Goal: Task Accomplishment & Management: Manage account settings

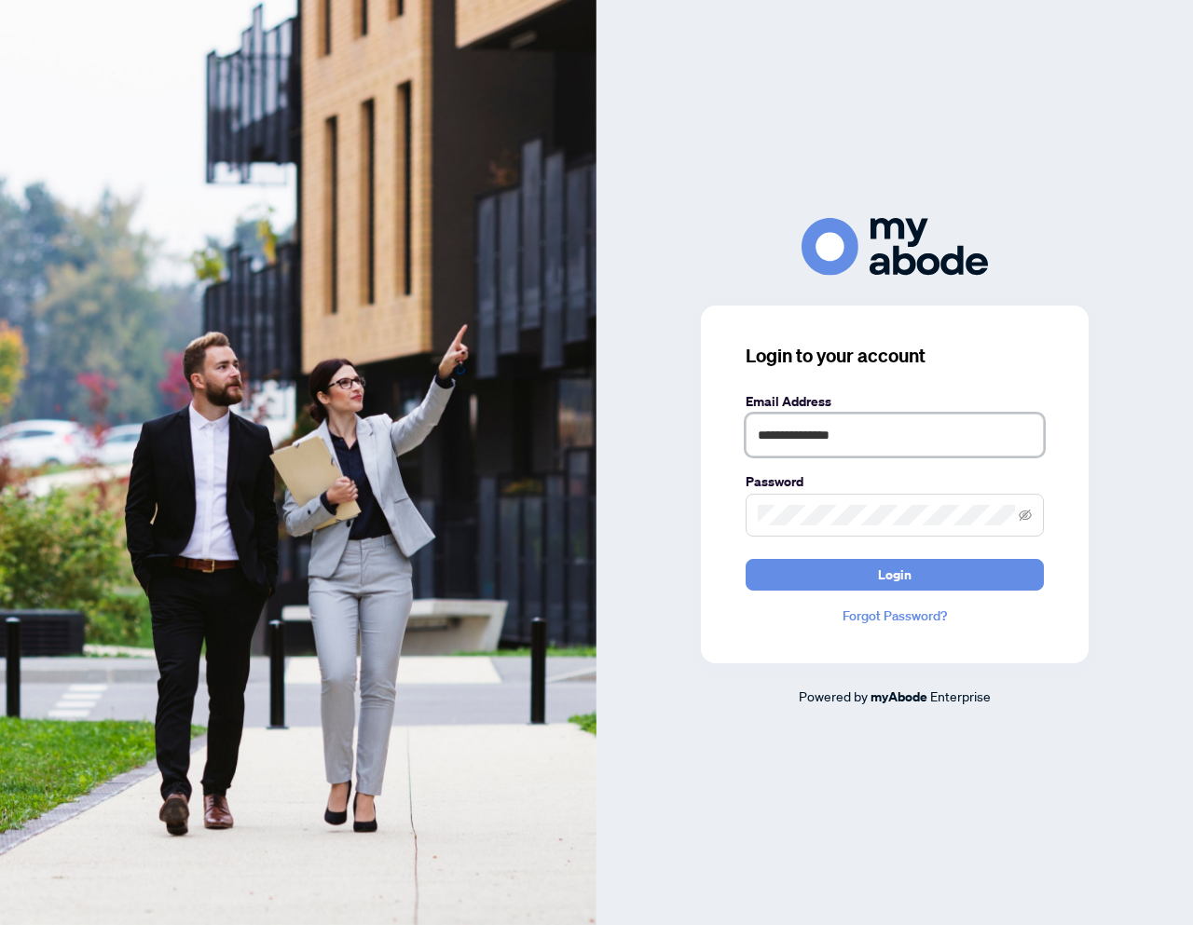
drag, startPoint x: 883, startPoint y: 438, endPoint x: 754, endPoint y: 435, distance: 129.5
click at [752, 435] on input "**********" at bounding box center [894, 435] width 298 height 43
paste input "**********"
type input "**********"
click at [747, 510] on span at bounding box center [894, 515] width 298 height 43
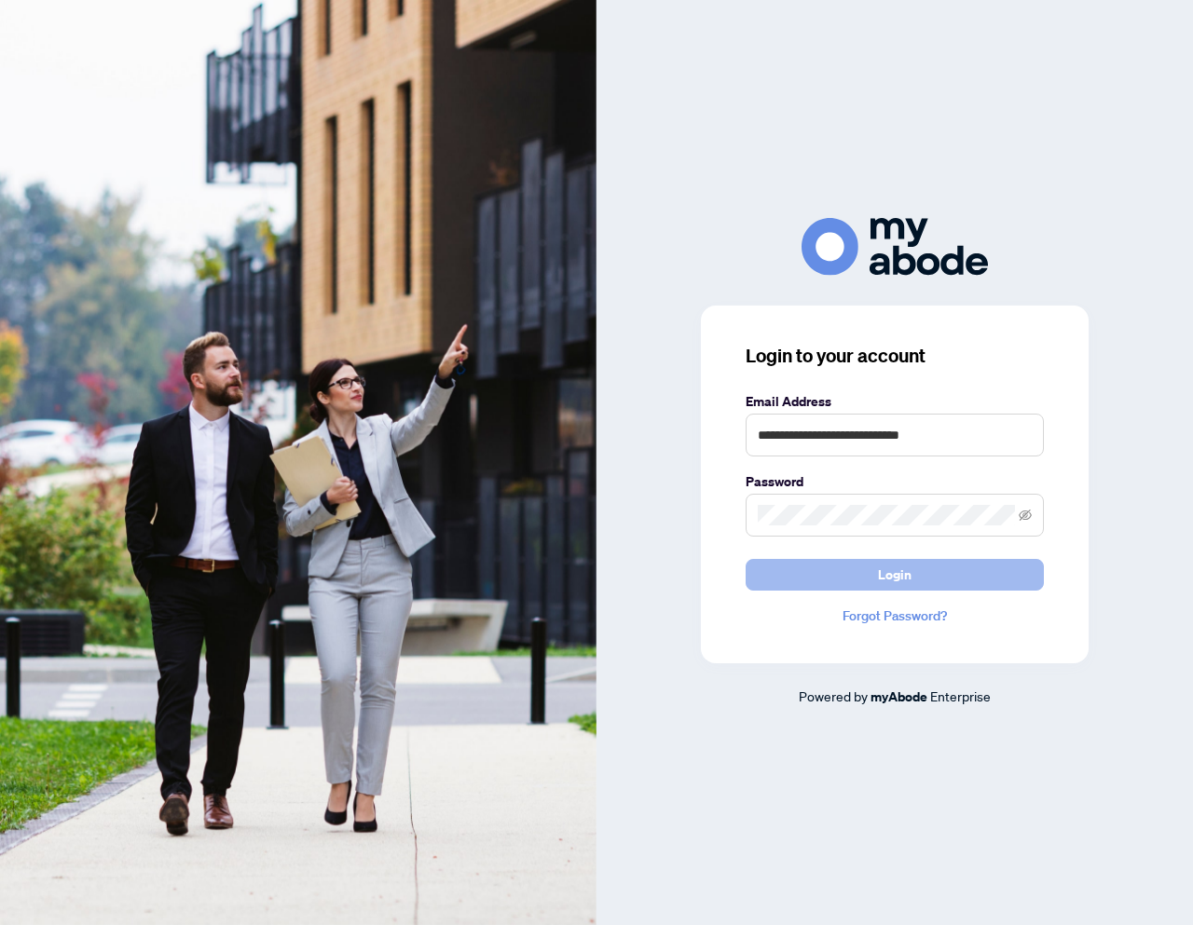
click at [864, 572] on button "Login" at bounding box center [894, 575] width 298 height 32
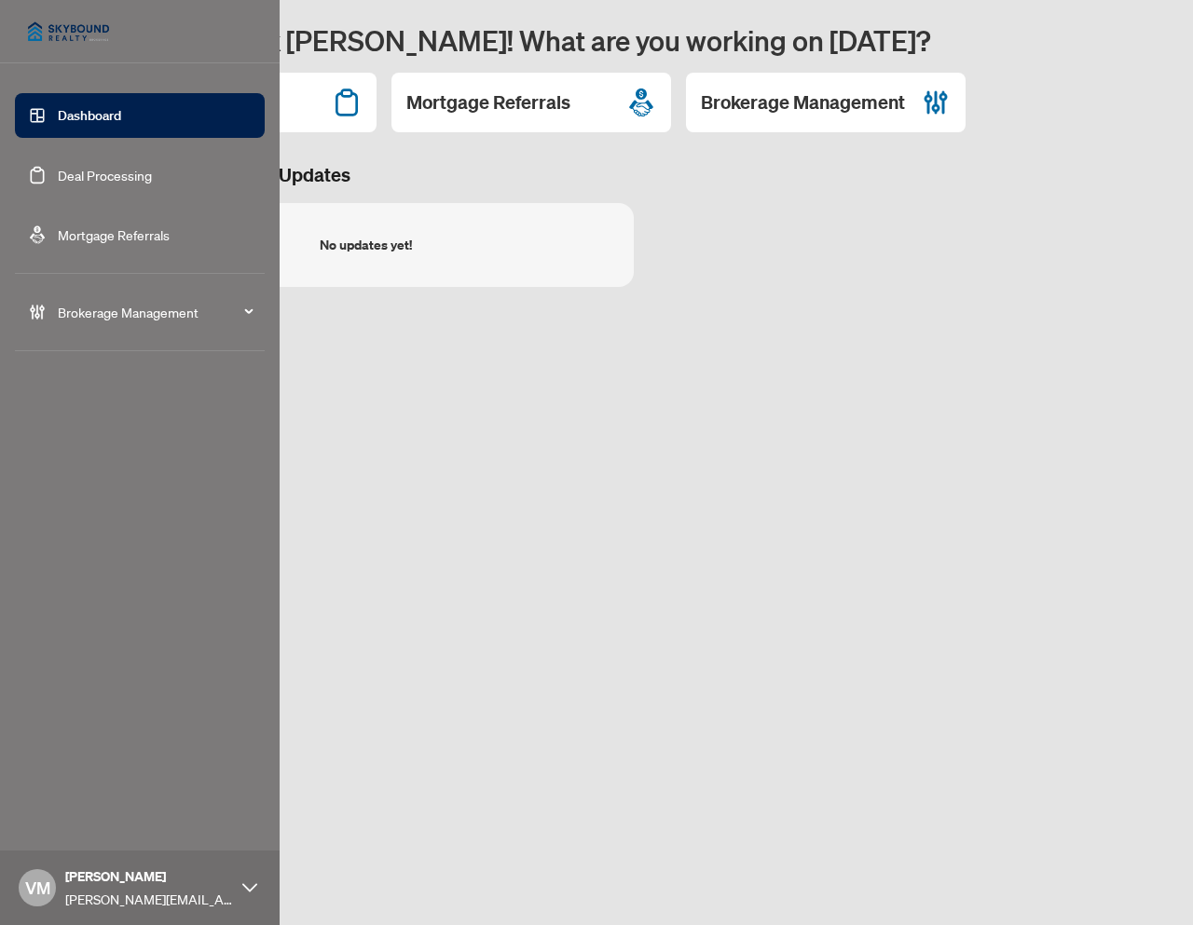
click at [112, 300] on div "Brokerage Management" at bounding box center [140, 312] width 250 height 45
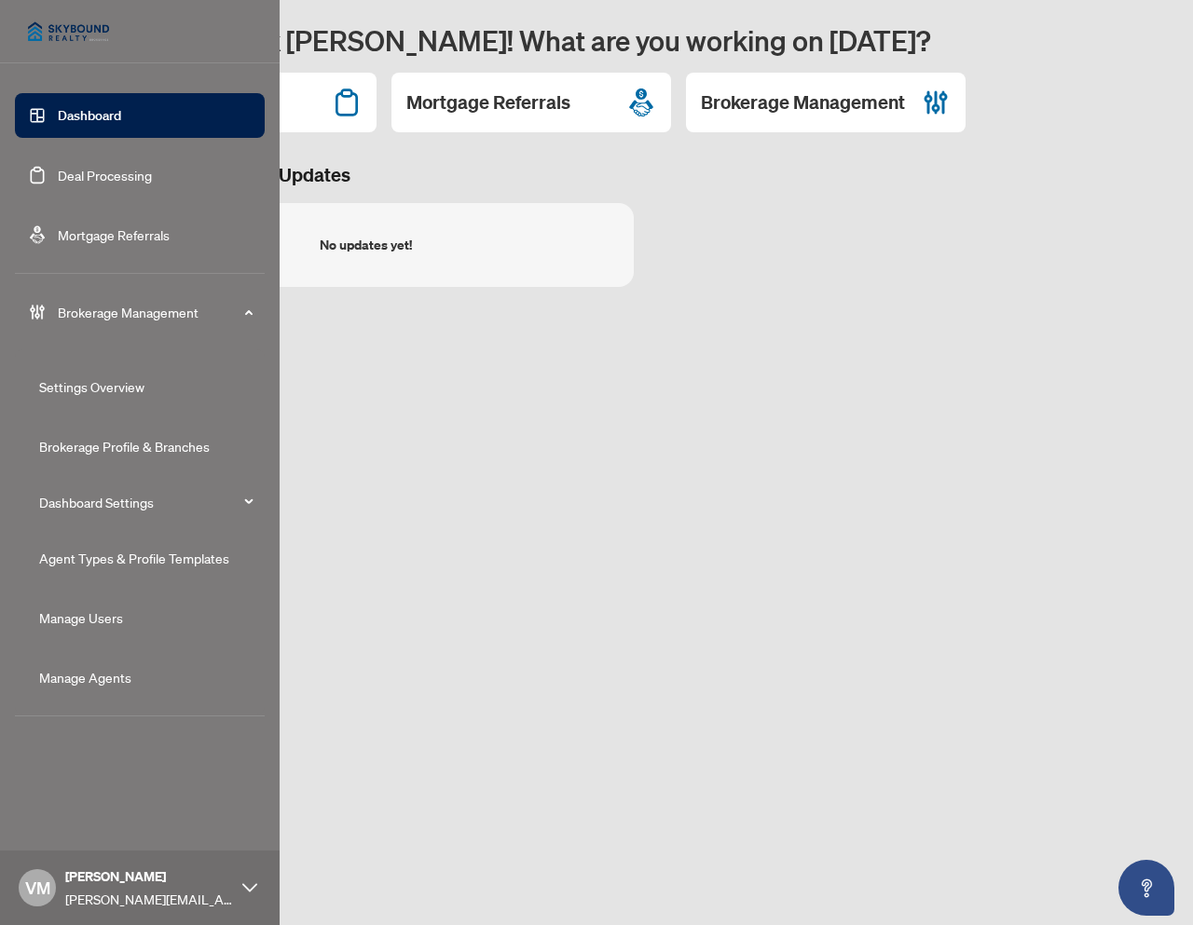
click at [103, 564] on link "Agent Types & Profile Templates" at bounding box center [134, 558] width 190 height 17
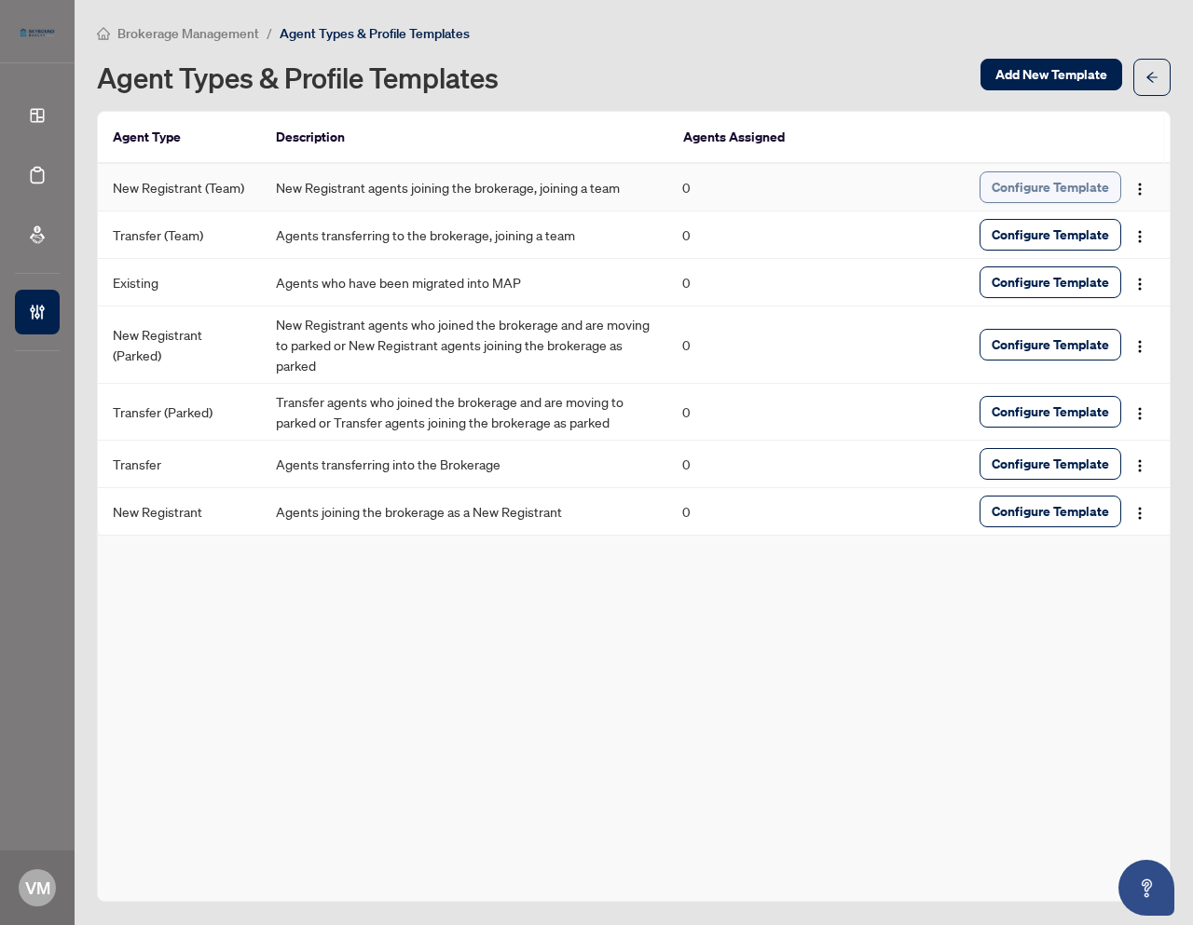
click at [1044, 178] on span "Configure Template" at bounding box center [1049, 187] width 117 height 30
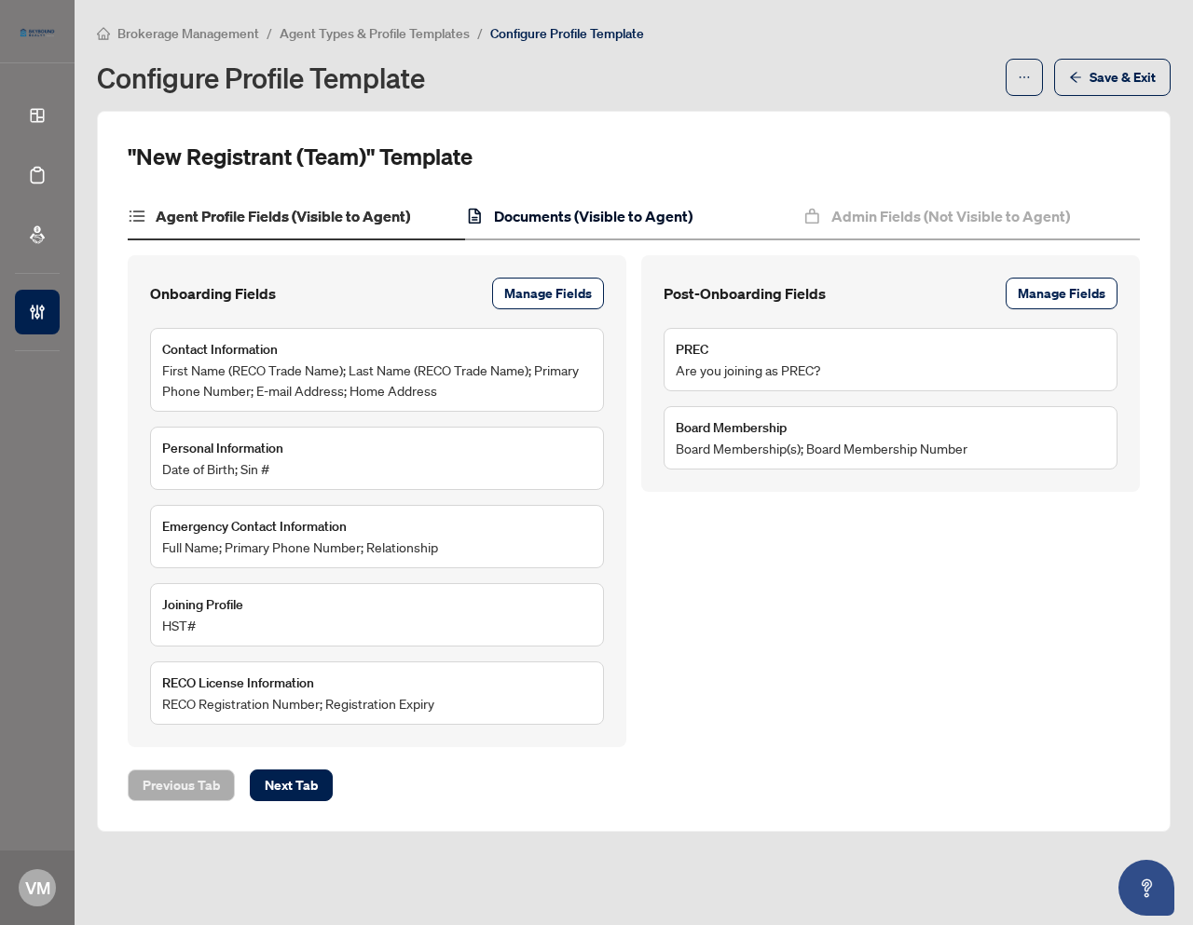
click at [553, 212] on h4 "Documents (Visible to Agent)" at bounding box center [593, 216] width 198 height 22
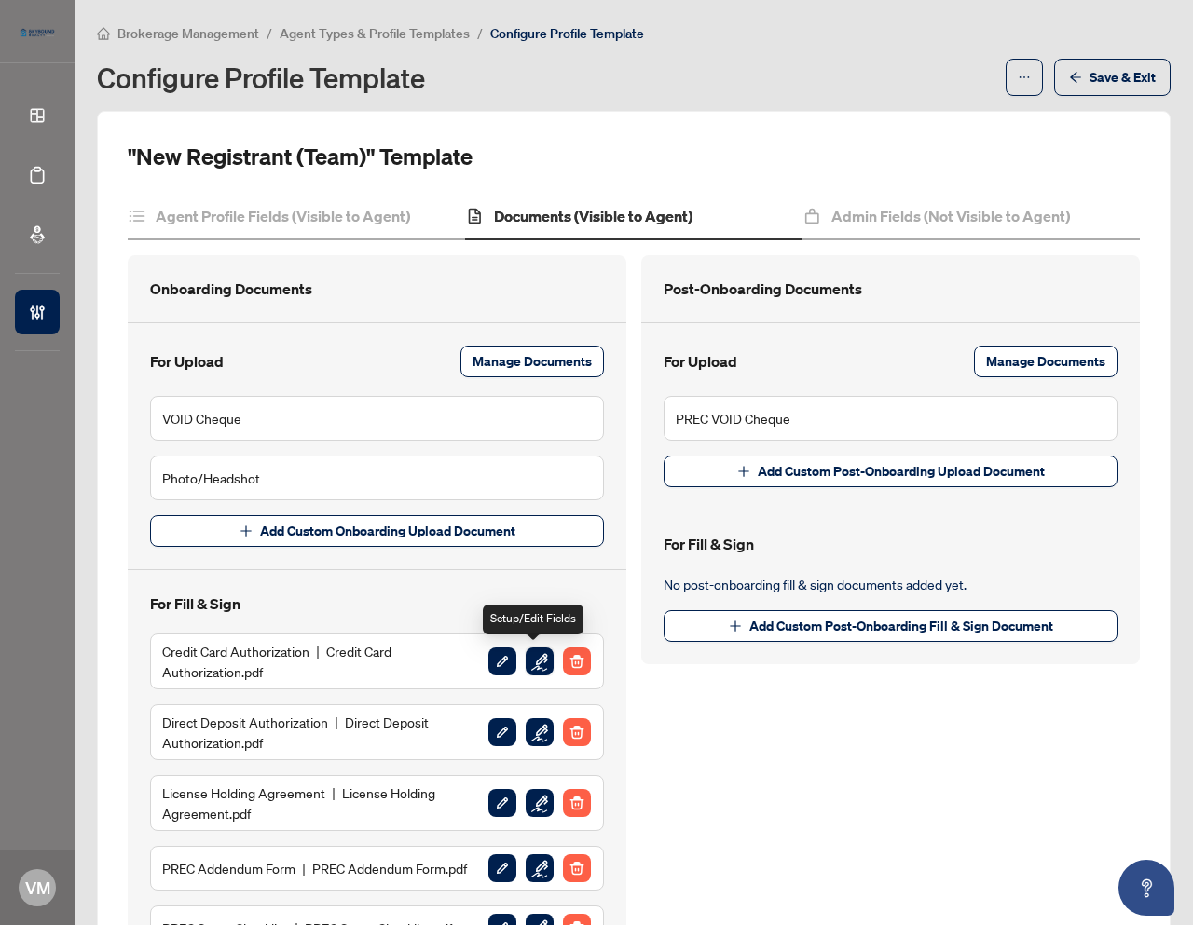
click at [534, 659] on img "button" at bounding box center [540, 662] width 28 height 28
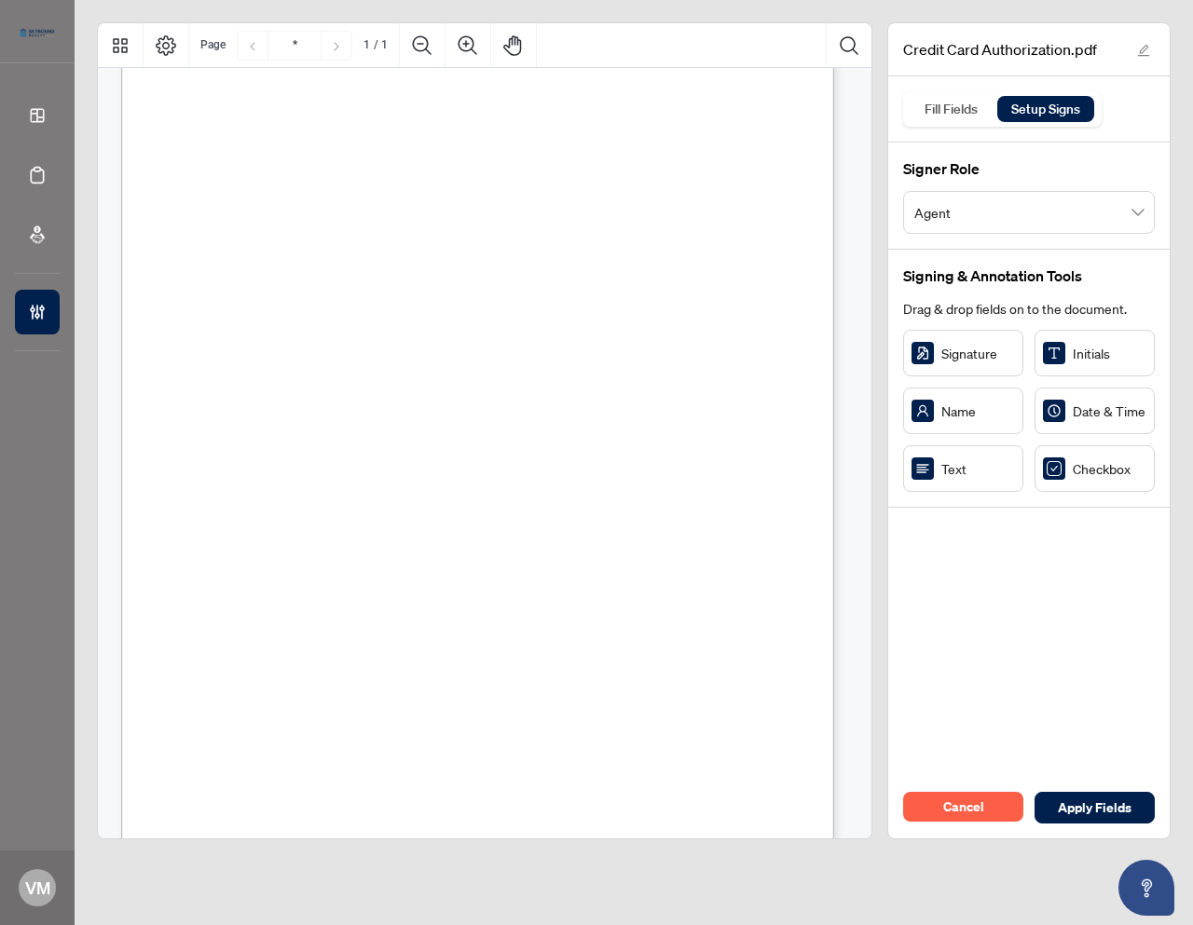
scroll to position [152, 0]
click at [989, 230] on input "search" at bounding box center [1020, 215] width 212 height 41
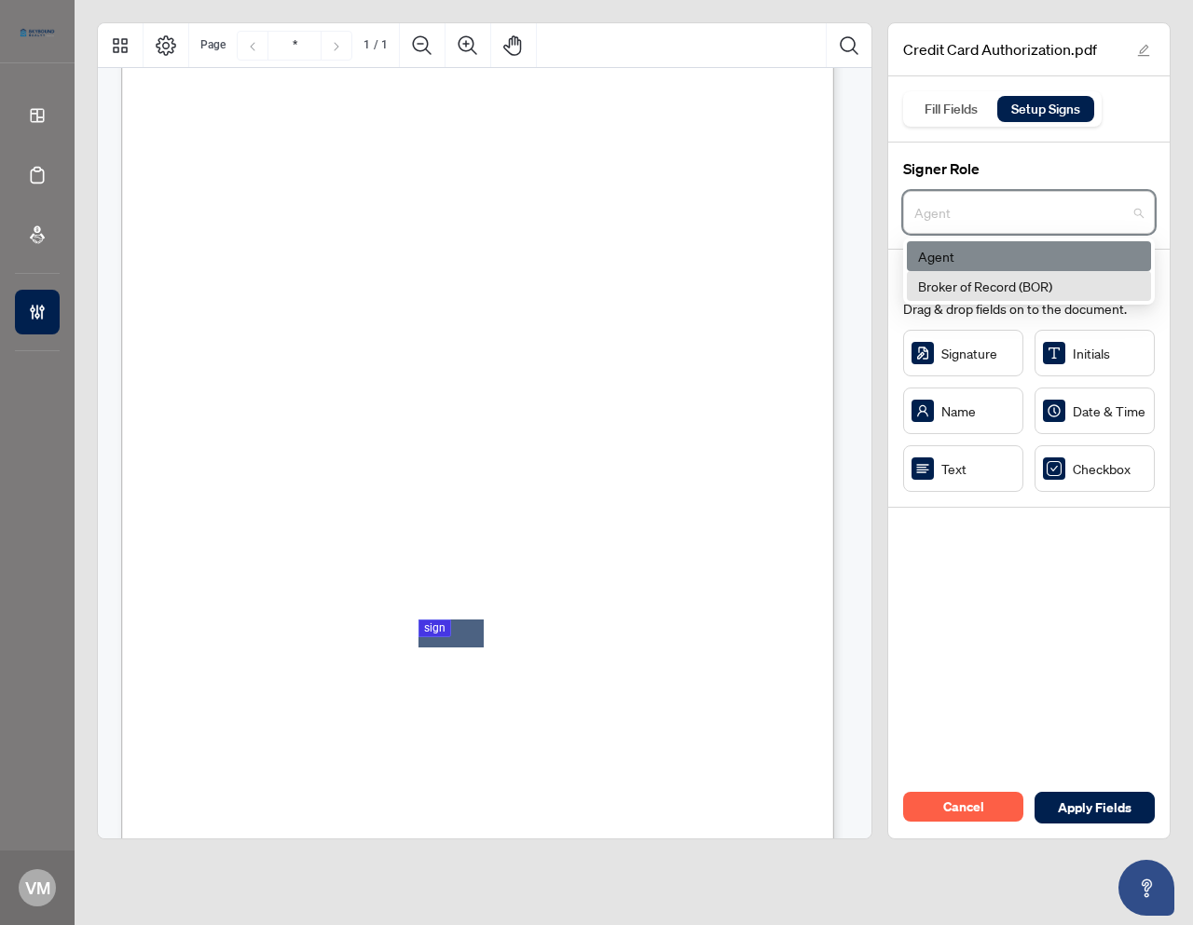
click at [983, 285] on div "Broker of Record (BOR)" at bounding box center [1029, 286] width 222 height 20
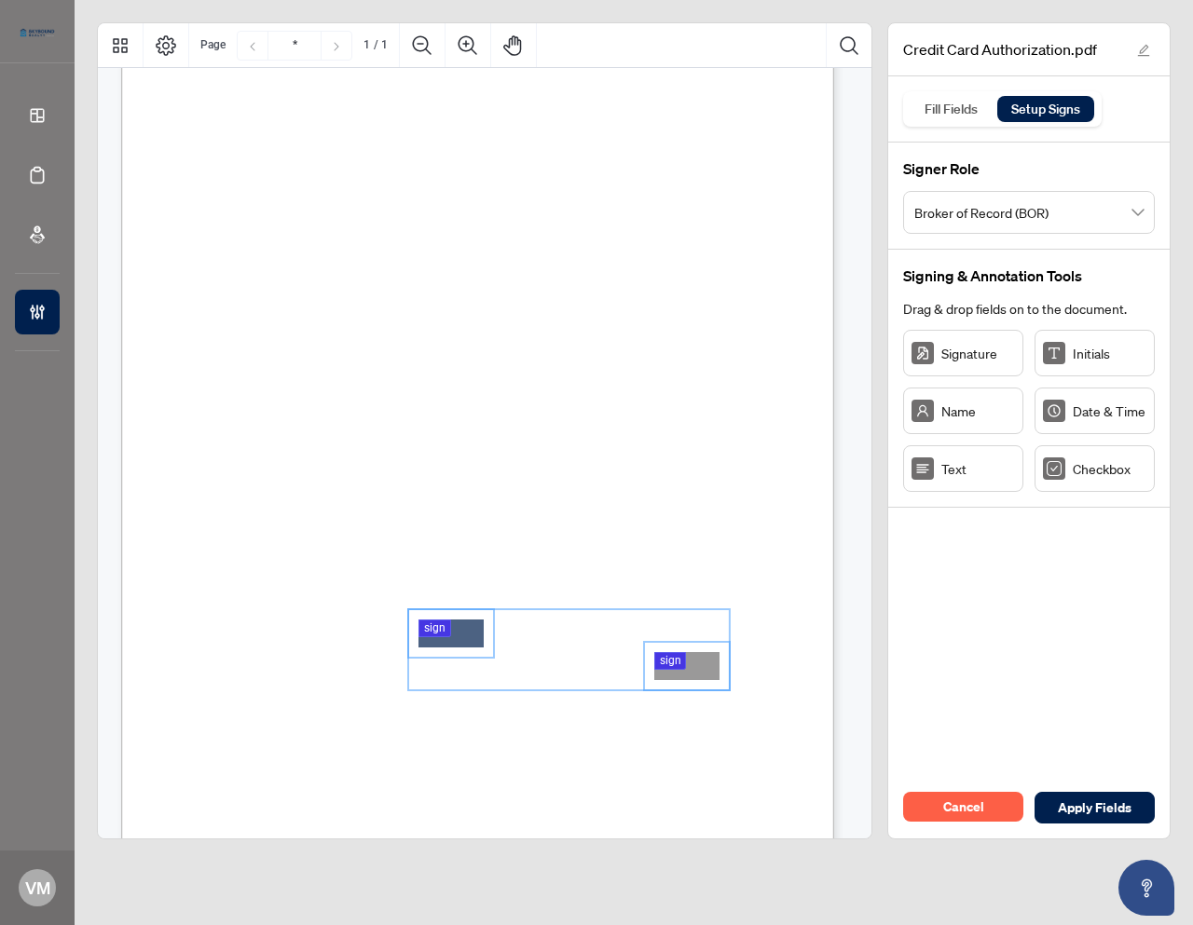
click at [737, 594] on div "CREDIT CARD AUTHORIZATION FORM Please complete all fields. CREDIT CARD INFORMAT…" at bounding box center [566, 512] width 891 height 1154
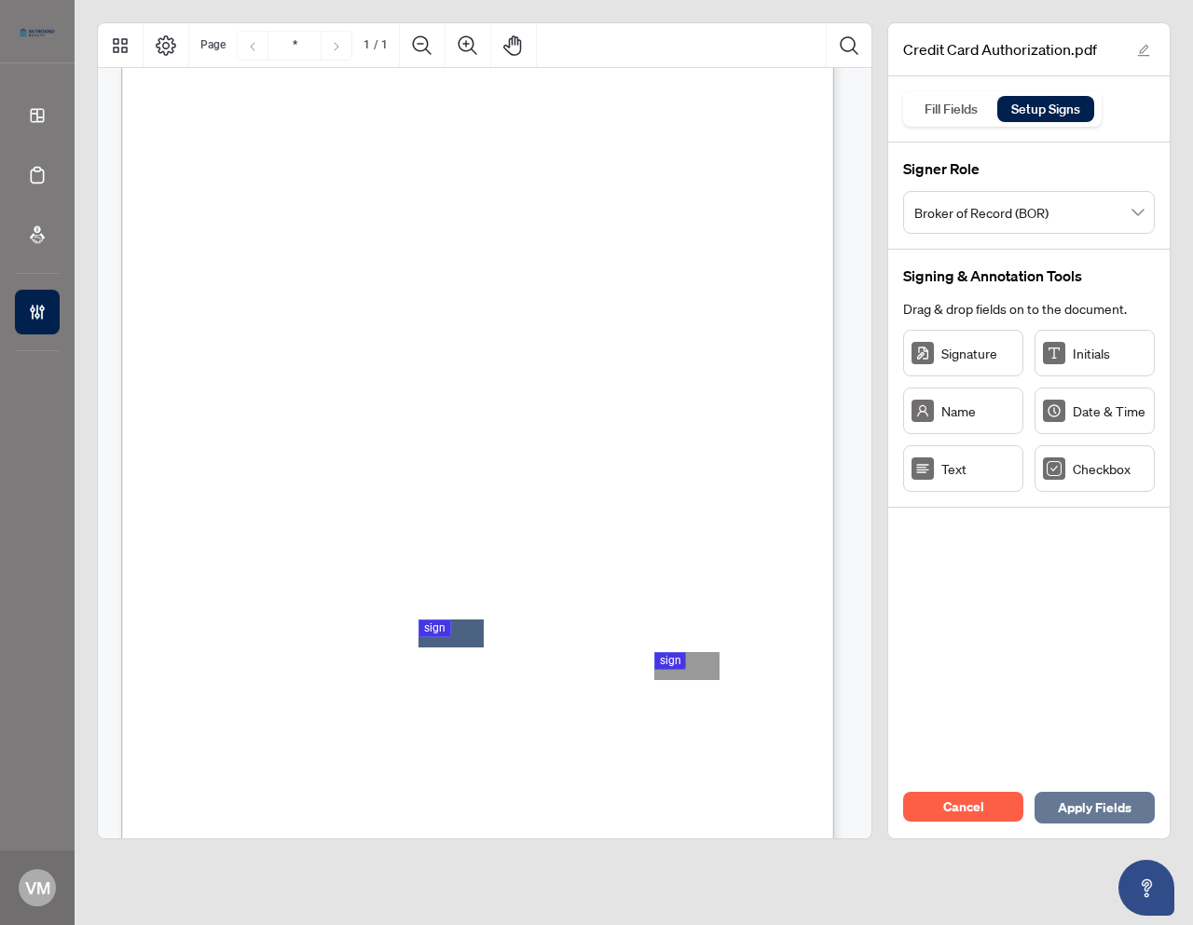
click at [1082, 798] on span "Apply Fields" at bounding box center [1095, 808] width 74 height 30
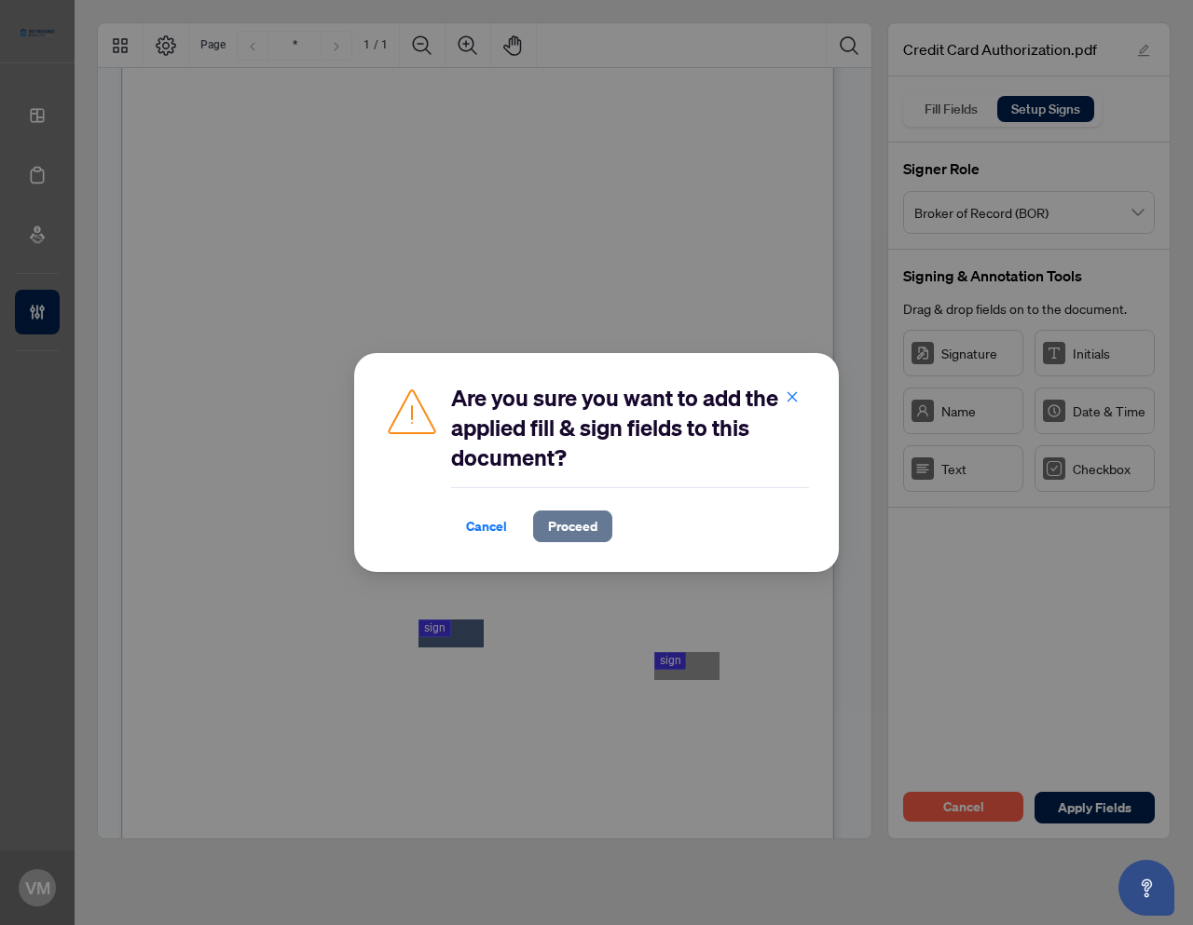
click at [578, 521] on span "Proceed" at bounding box center [572, 527] width 49 height 30
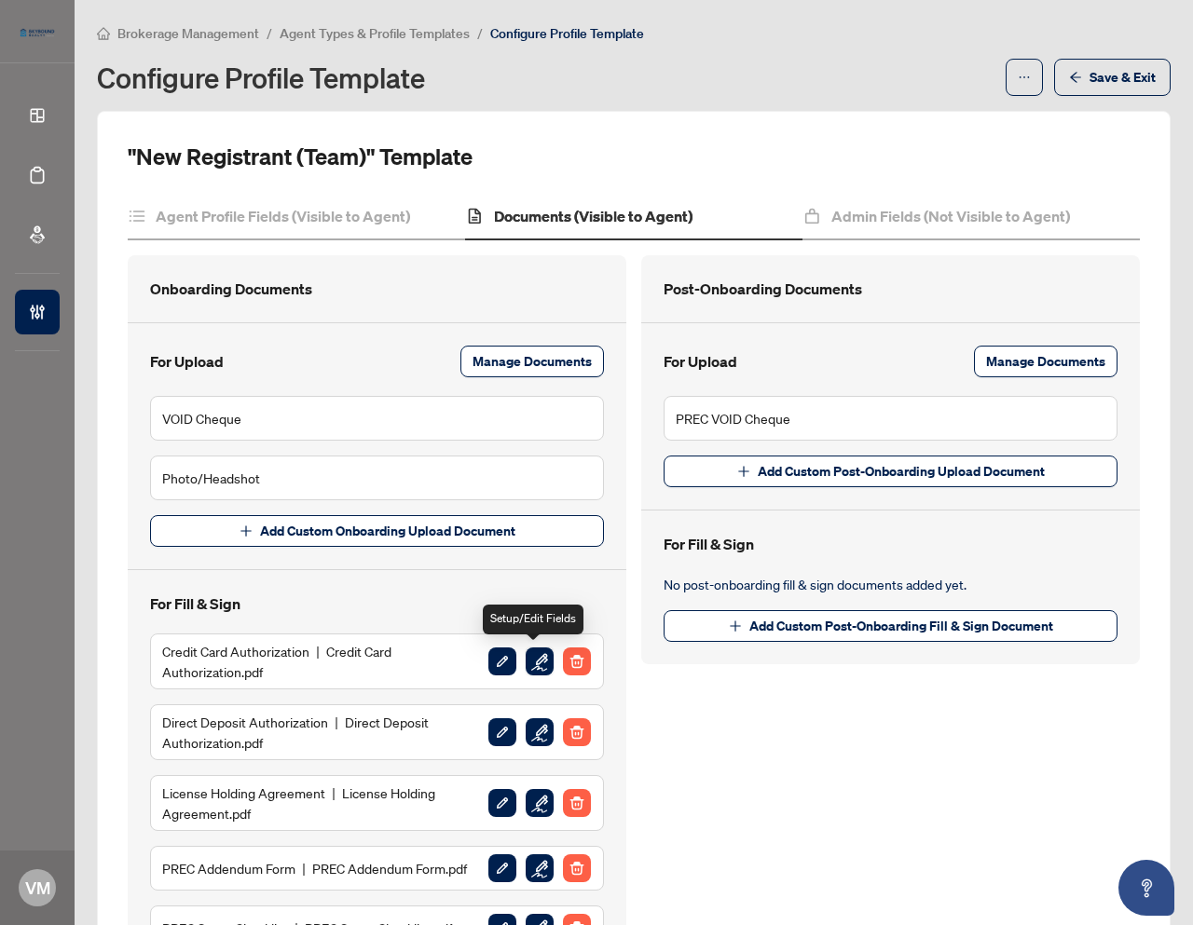
click at [532, 661] on img "button" at bounding box center [540, 662] width 28 height 28
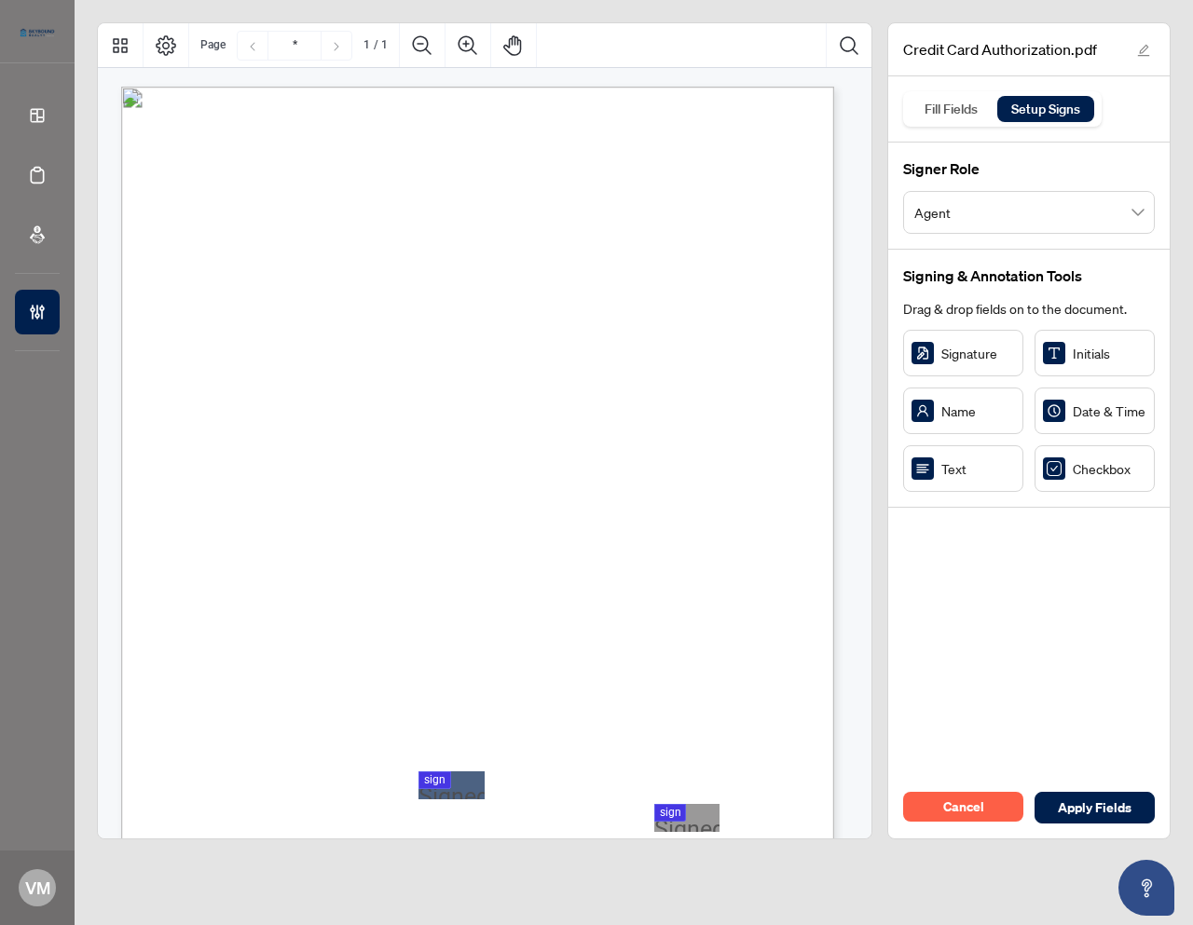
scroll to position [189, 0]
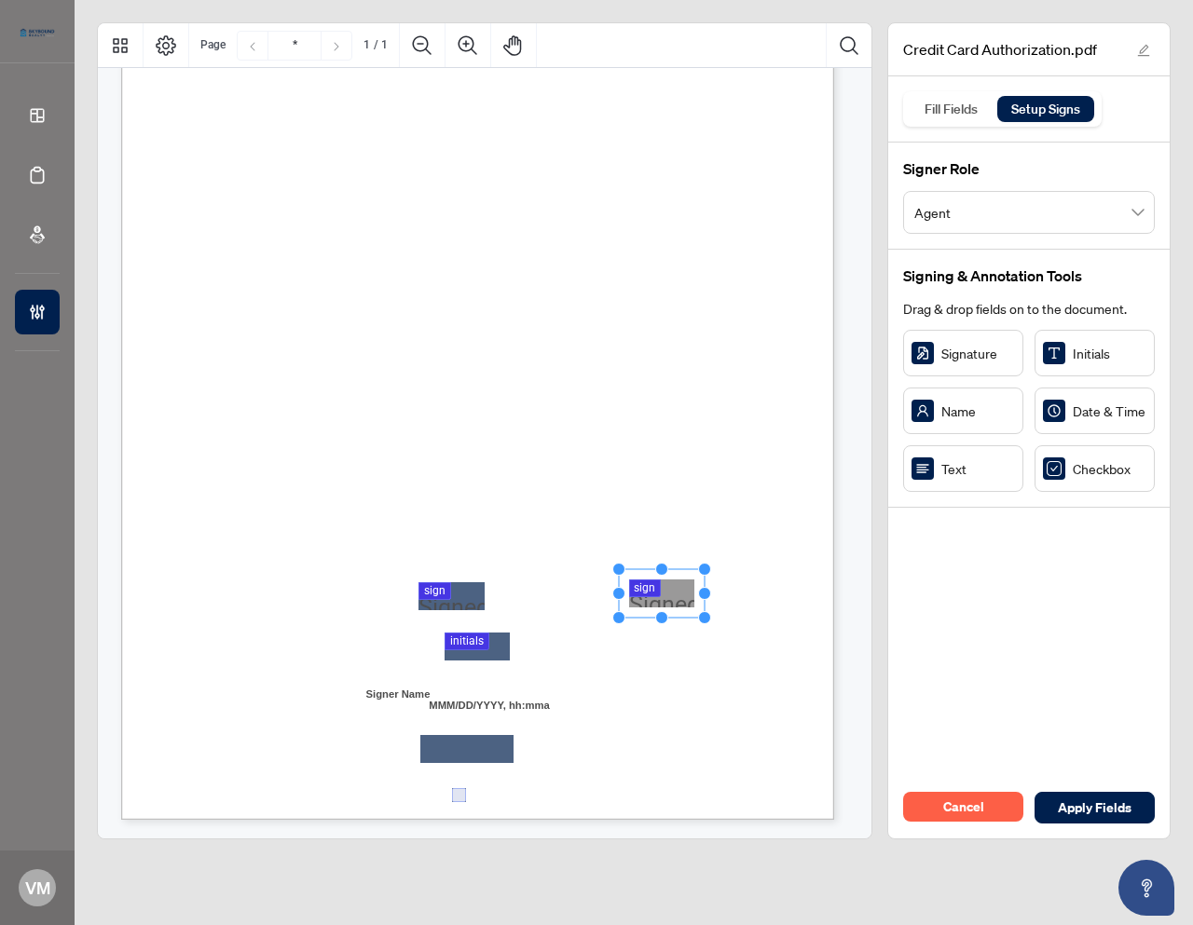
drag, startPoint x: 703, startPoint y: 637, endPoint x: 678, endPoint y: 603, distance: 42.7
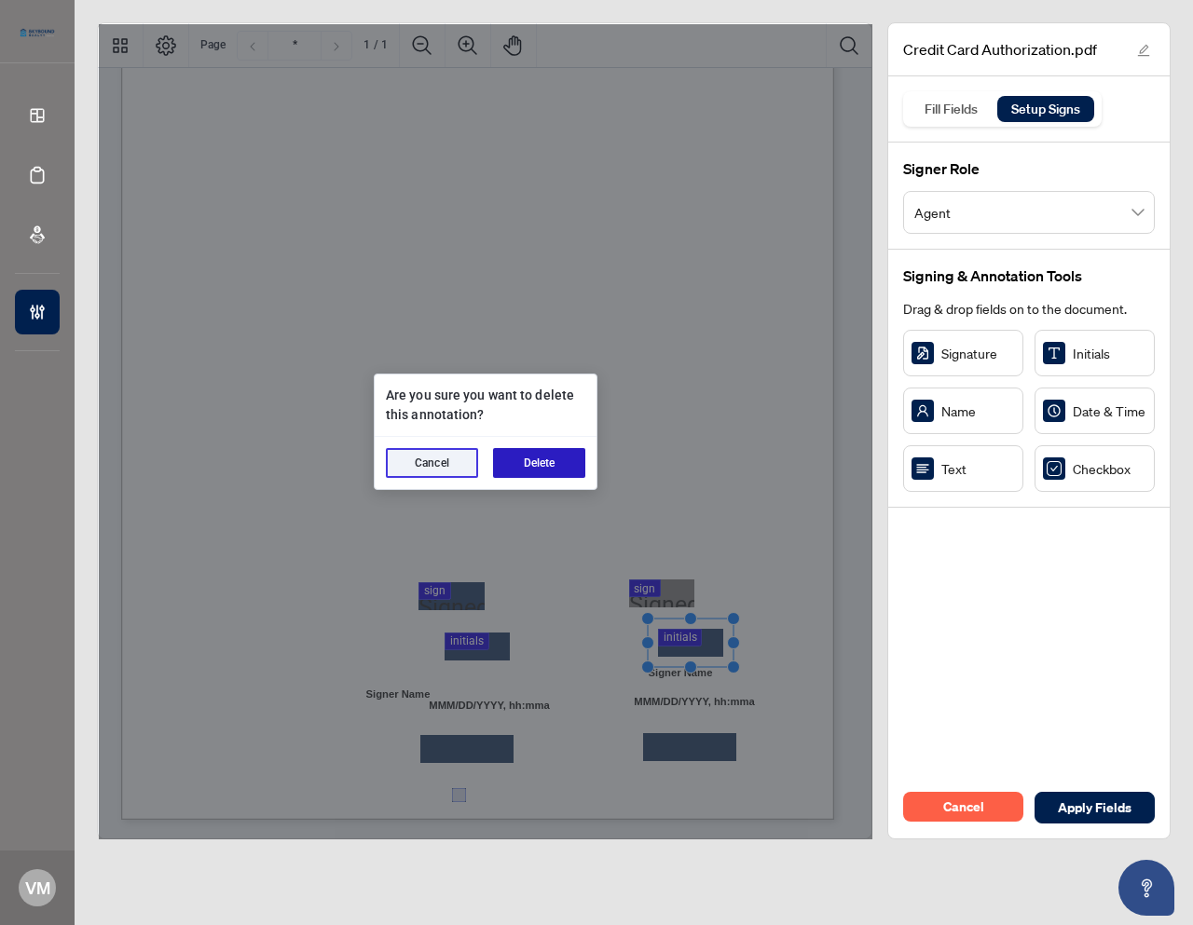
click at [541, 464] on button "Delete" at bounding box center [539, 463] width 92 height 30
click at [519, 462] on button "Delete" at bounding box center [539, 463] width 92 height 30
click at [540, 471] on button "Delete" at bounding box center [539, 463] width 92 height 30
click at [539, 467] on button "Delete" at bounding box center [539, 463] width 92 height 30
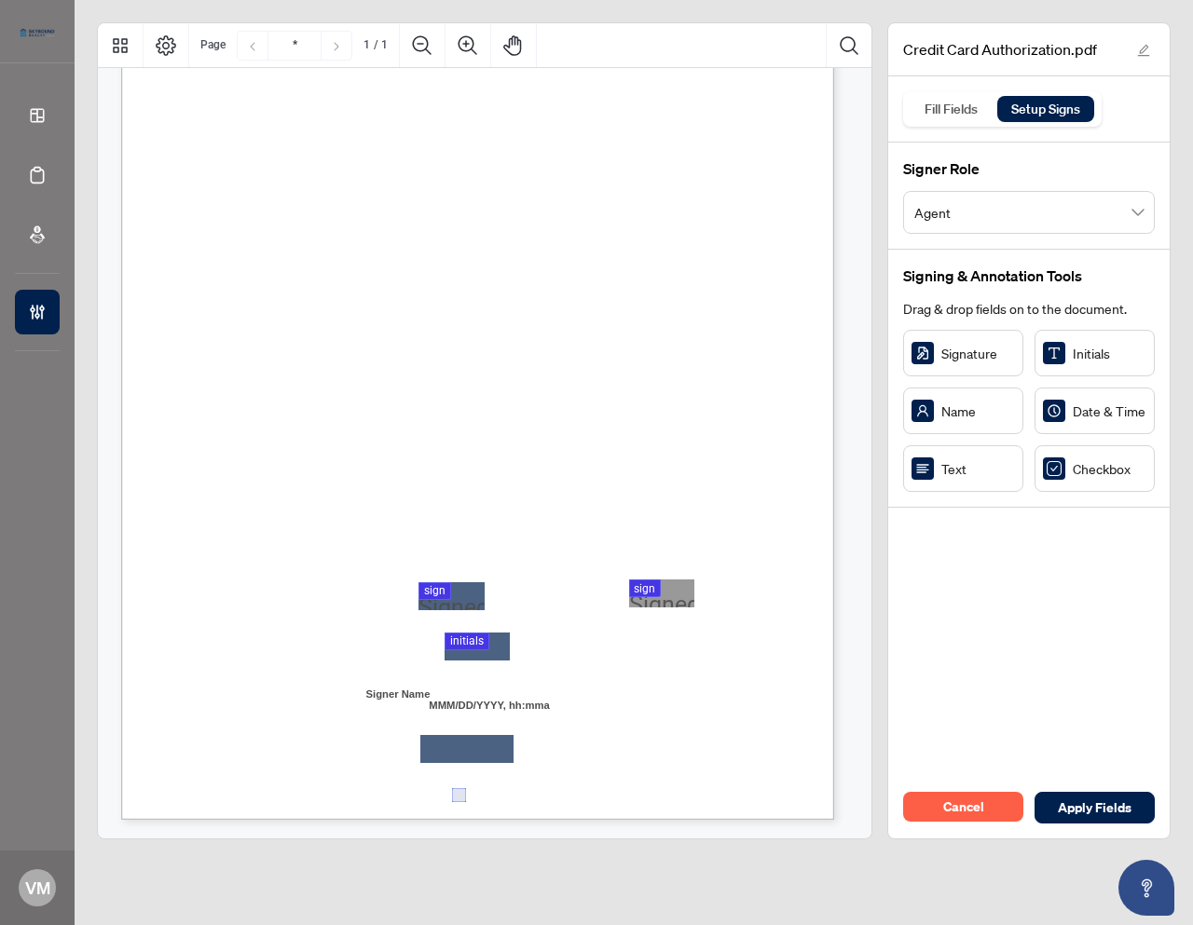
click at [964, 207] on span "Agent" at bounding box center [1028, 212] width 229 height 35
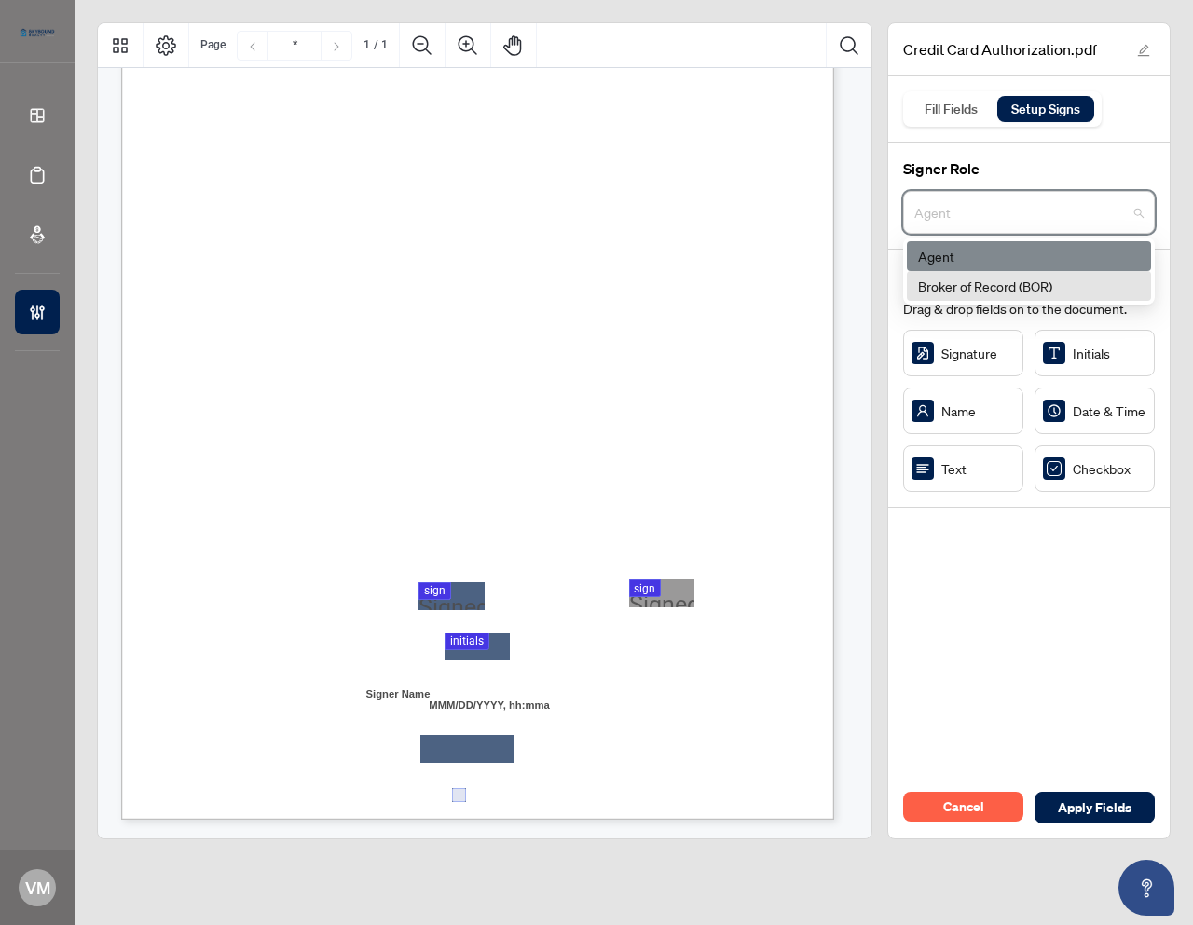
click at [962, 283] on div "Broker of Record (BOR)" at bounding box center [1029, 286] width 222 height 20
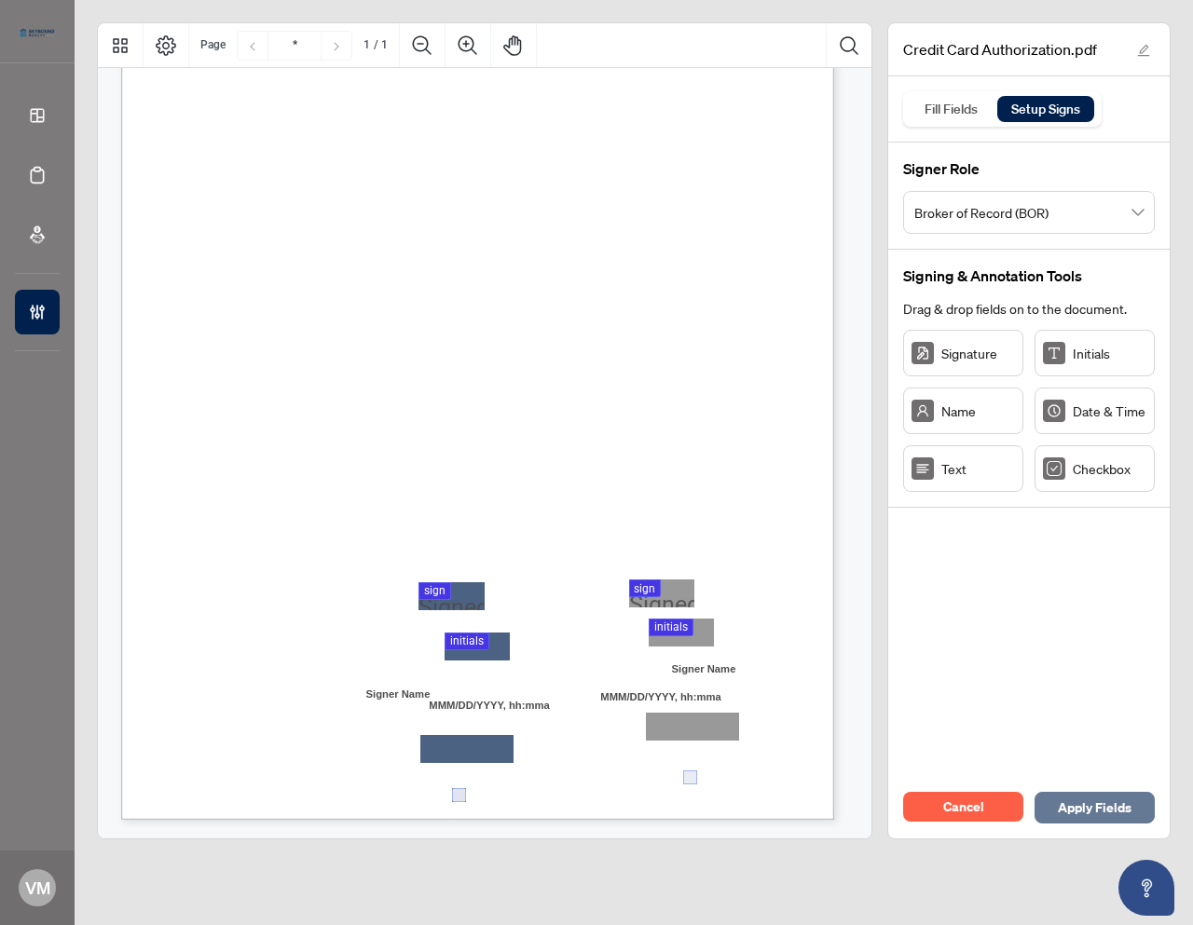
click at [1078, 799] on span "Apply Fields" at bounding box center [1095, 808] width 74 height 30
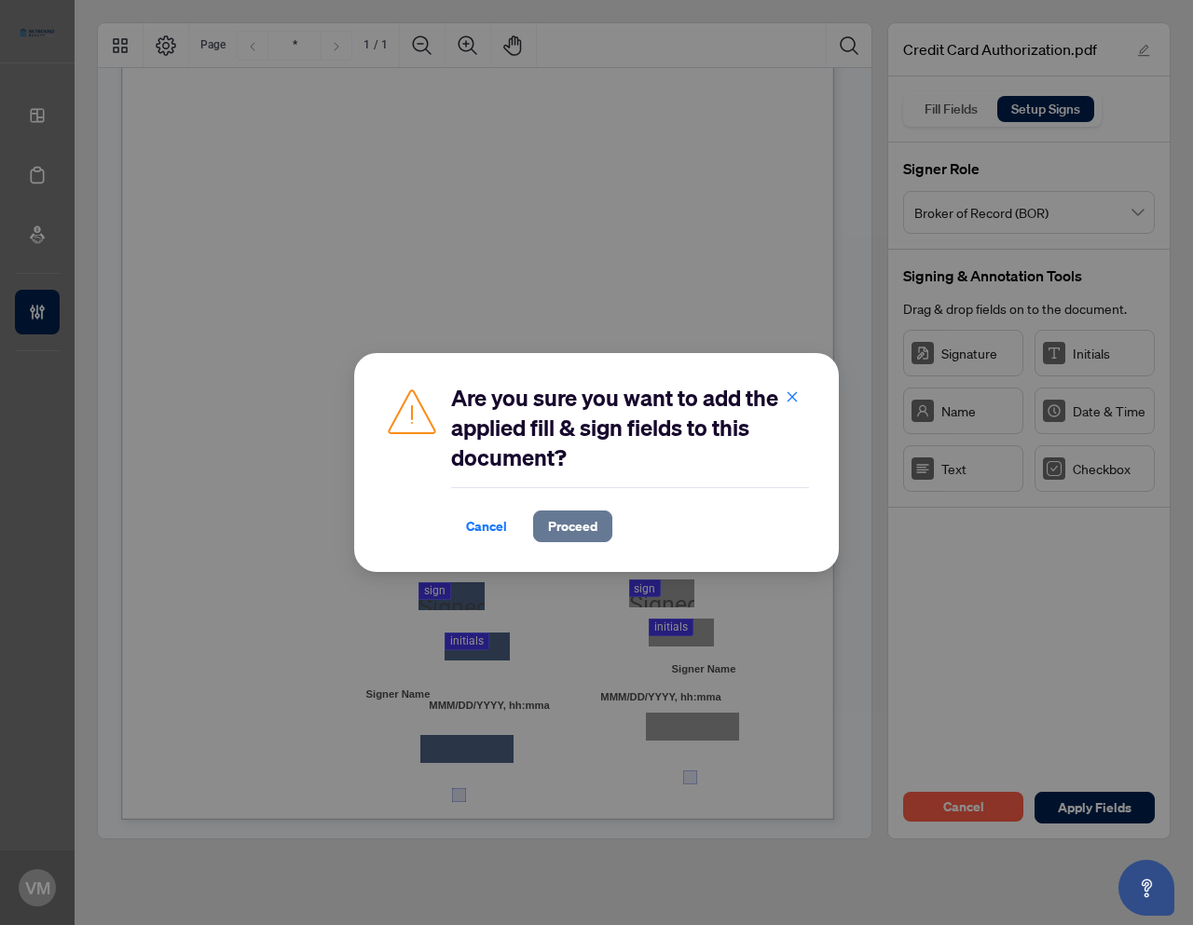
click at [566, 523] on span "Proceed" at bounding box center [572, 527] width 49 height 30
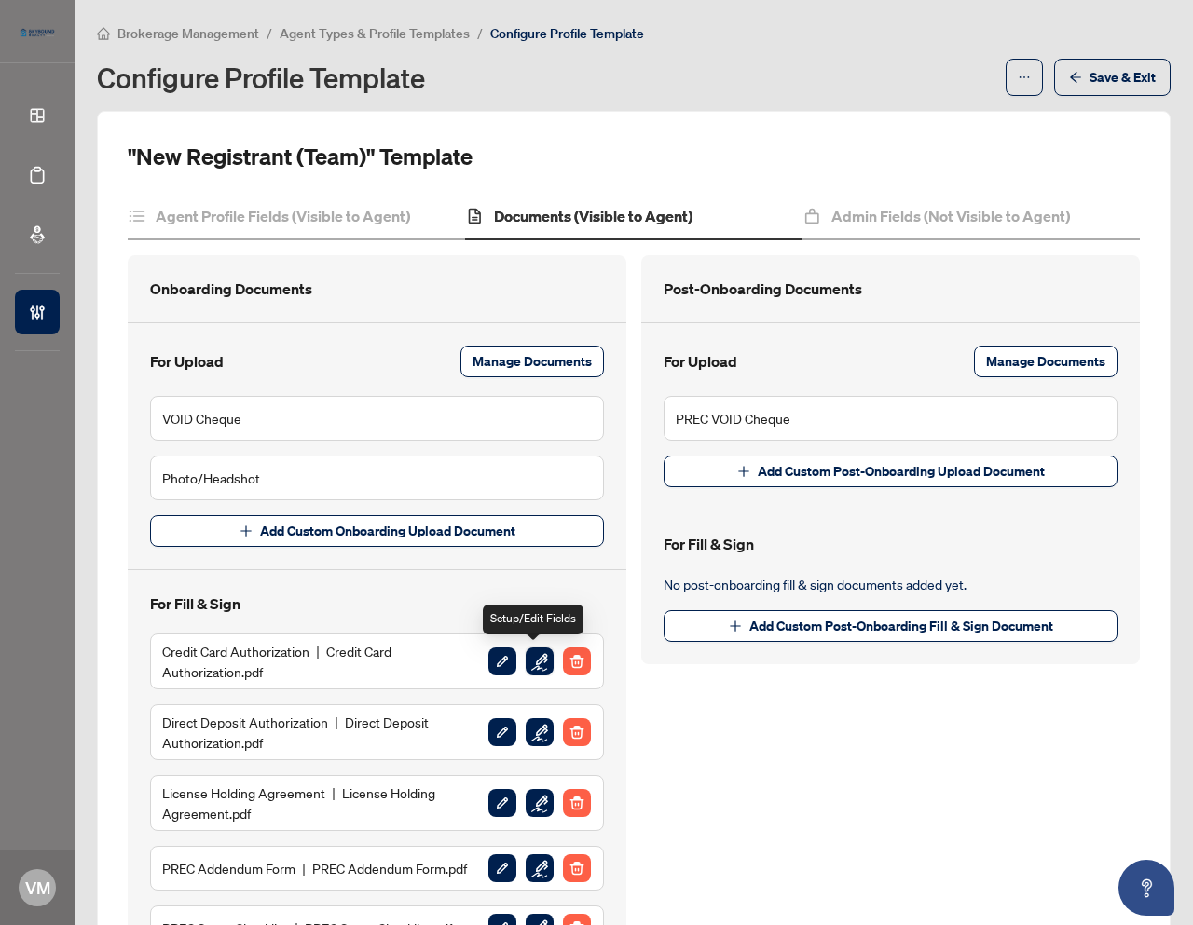
click at [532, 659] on img "button" at bounding box center [540, 662] width 28 height 28
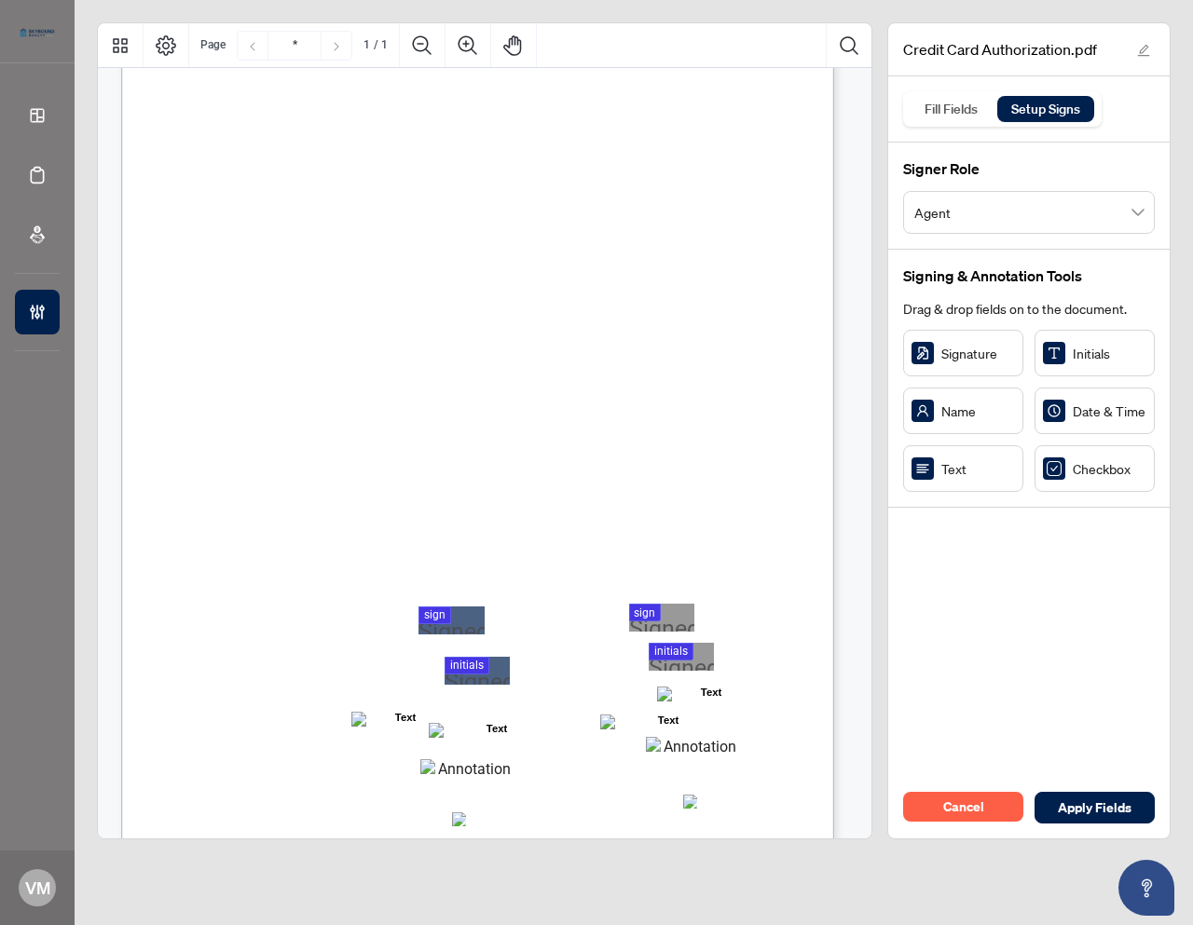
scroll to position [189, 0]
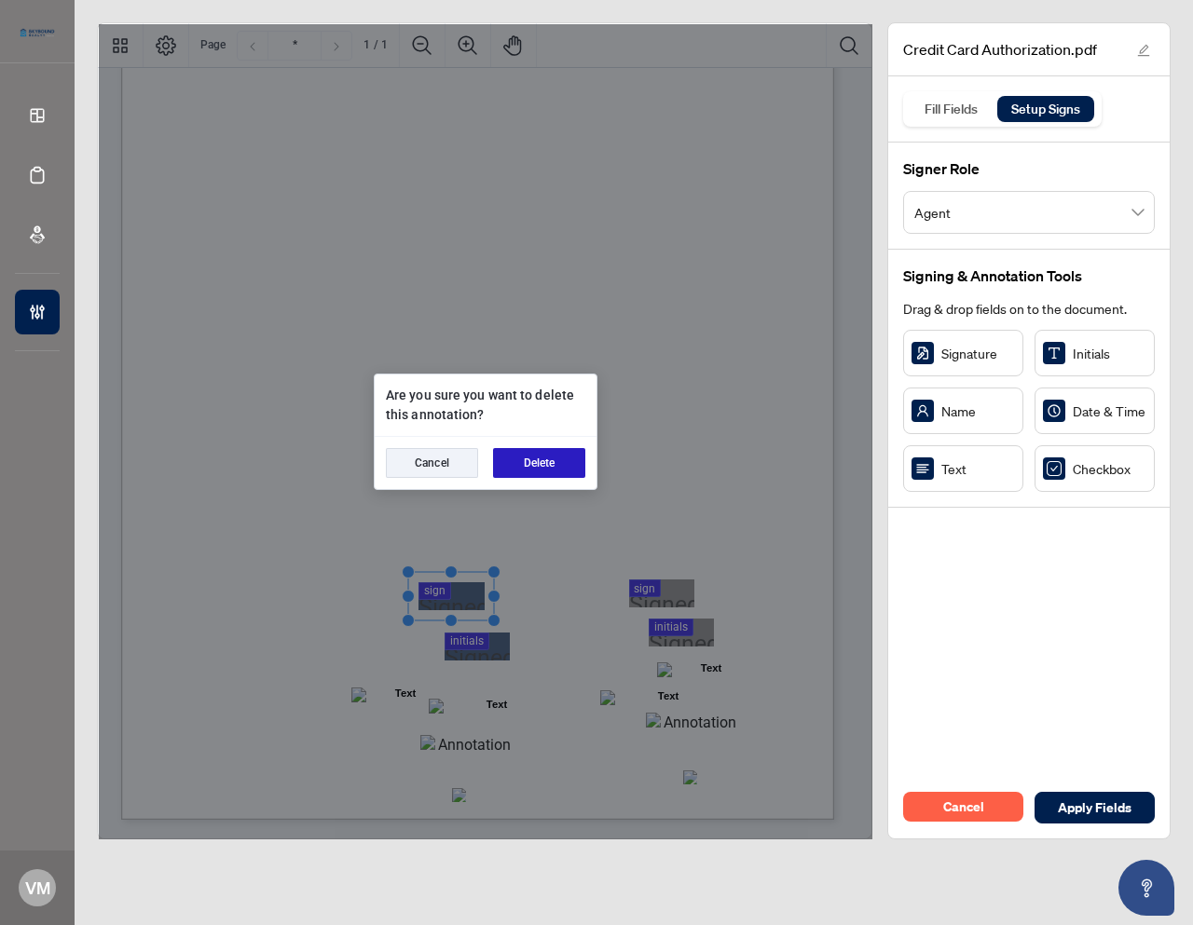
click at [539, 463] on button "Delete" at bounding box center [539, 463] width 92 height 30
click at [527, 459] on button "Delete" at bounding box center [539, 463] width 92 height 30
click at [536, 458] on button "Delete" at bounding box center [539, 463] width 92 height 30
click at [547, 451] on button "Delete" at bounding box center [539, 463] width 92 height 30
click at [541, 458] on button "Delete" at bounding box center [539, 463] width 92 height 30
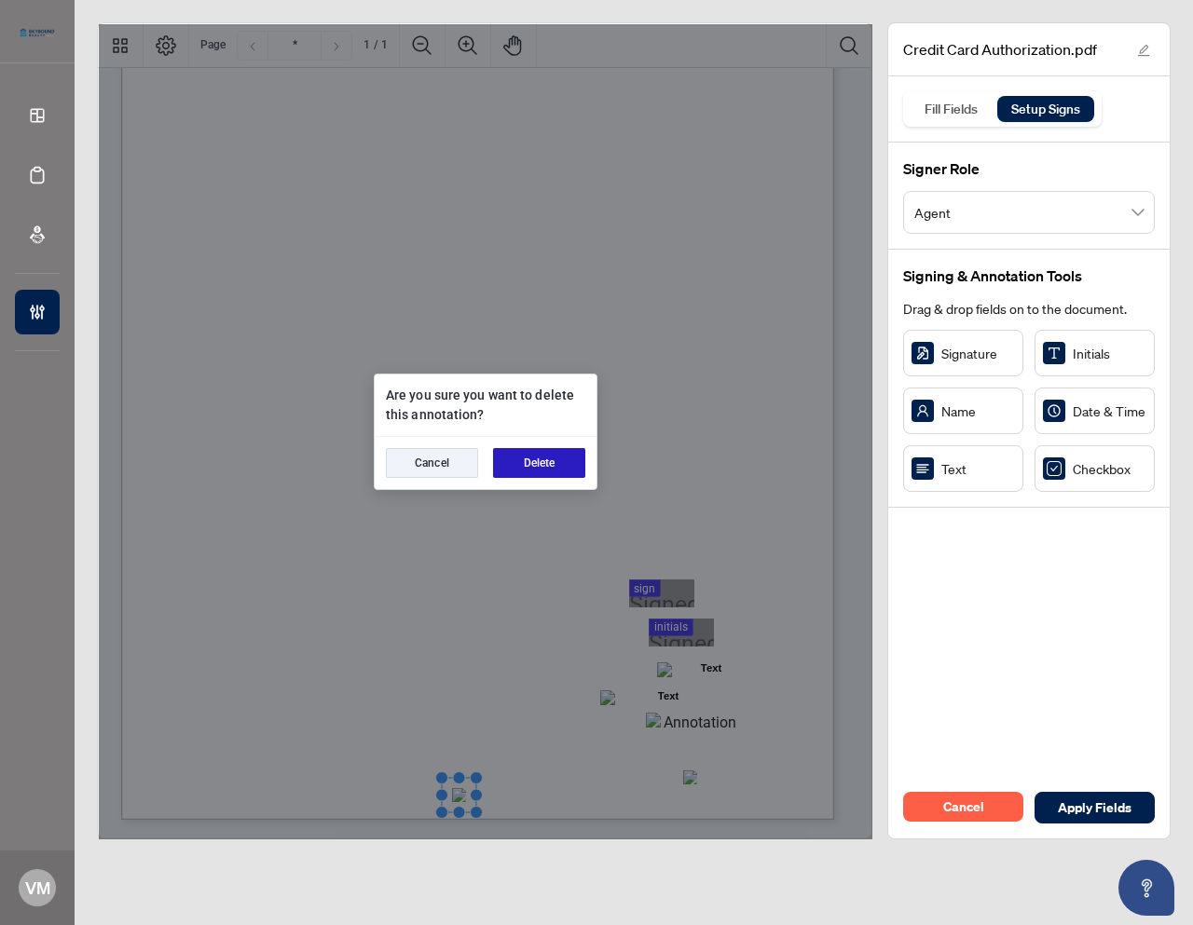
click at [547, 459] on button "Delete" at bounding box center [539, 463] width 92 height 30
click at [549, 468] on button "Delete" at bounding box center [539, 463] width 92 height 30
click at [541, 460] on button "Delete" at bounding box center [539, 463] width 92 height 30
click at [556, 467] on button "Delete" at bounding box center [539, 463] width 92 height 30
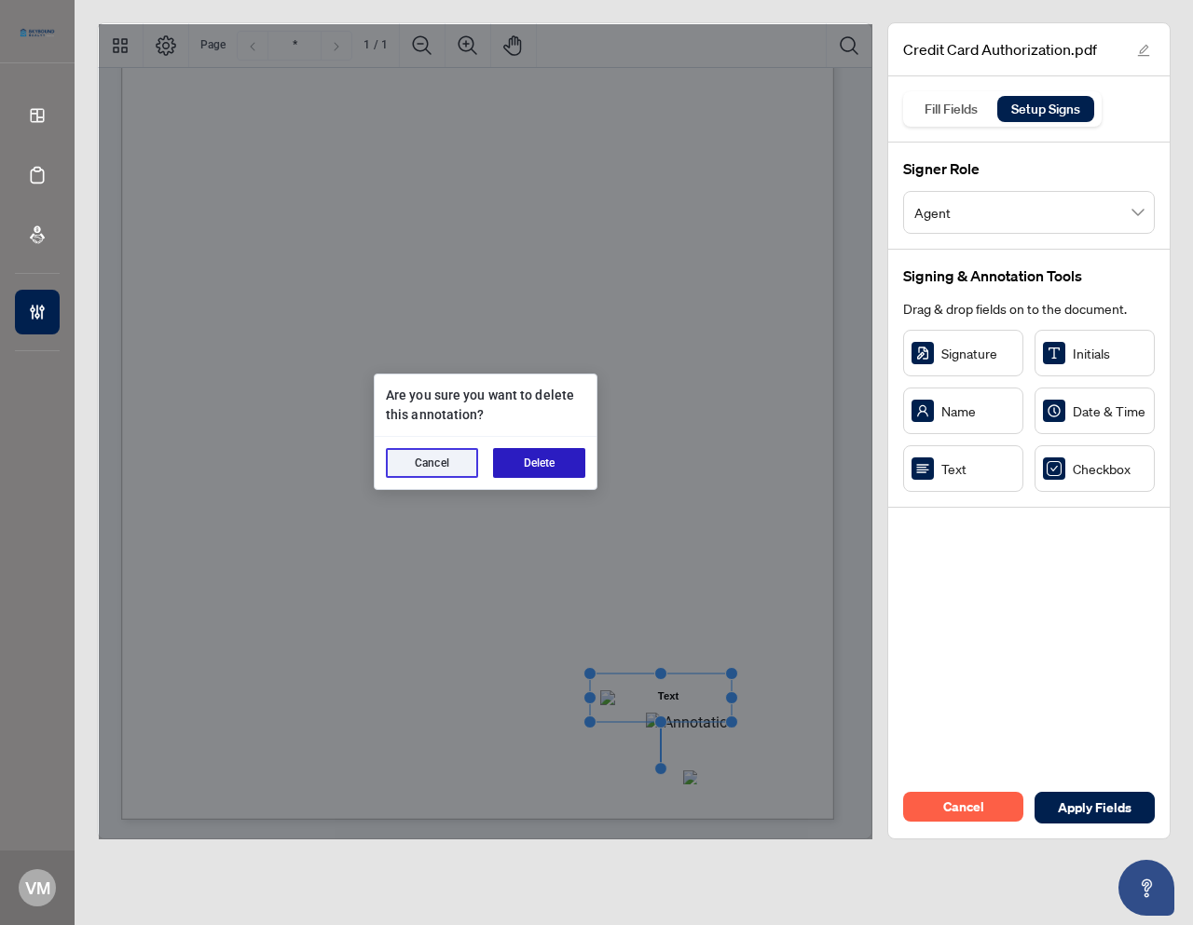
click at [529, 466] on button "Delete" at bounding box center [539, 463] width 92 height 30
click at [540, 462] on button "Delete" at bounding box center [539, 463] width 92 height 30
click at [530, 460] on button "Delete" at bounding box center [539, 463] width 92 height 30
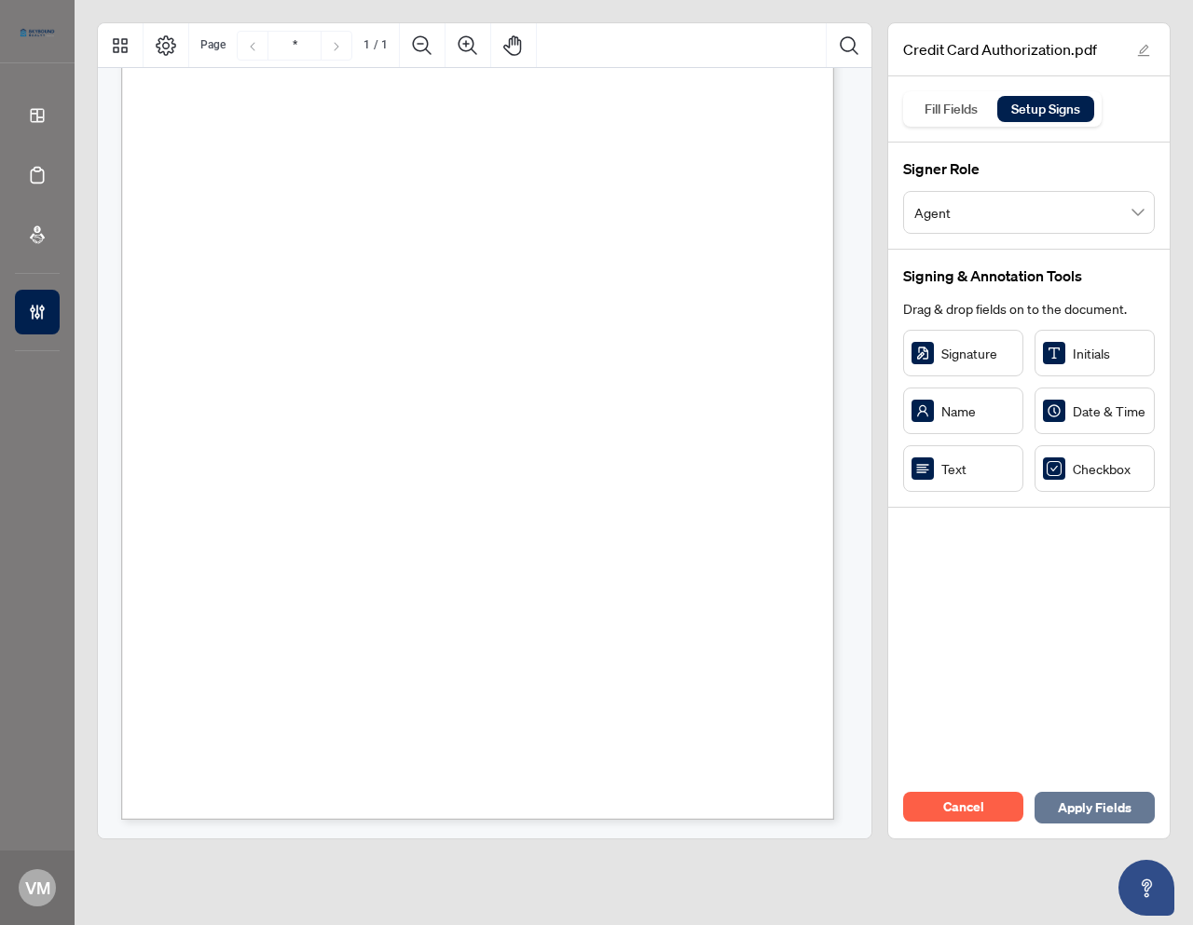
click at [1073, 802] on span "Apply Fields" at bounding box center [1095, 808] width 74 height 30
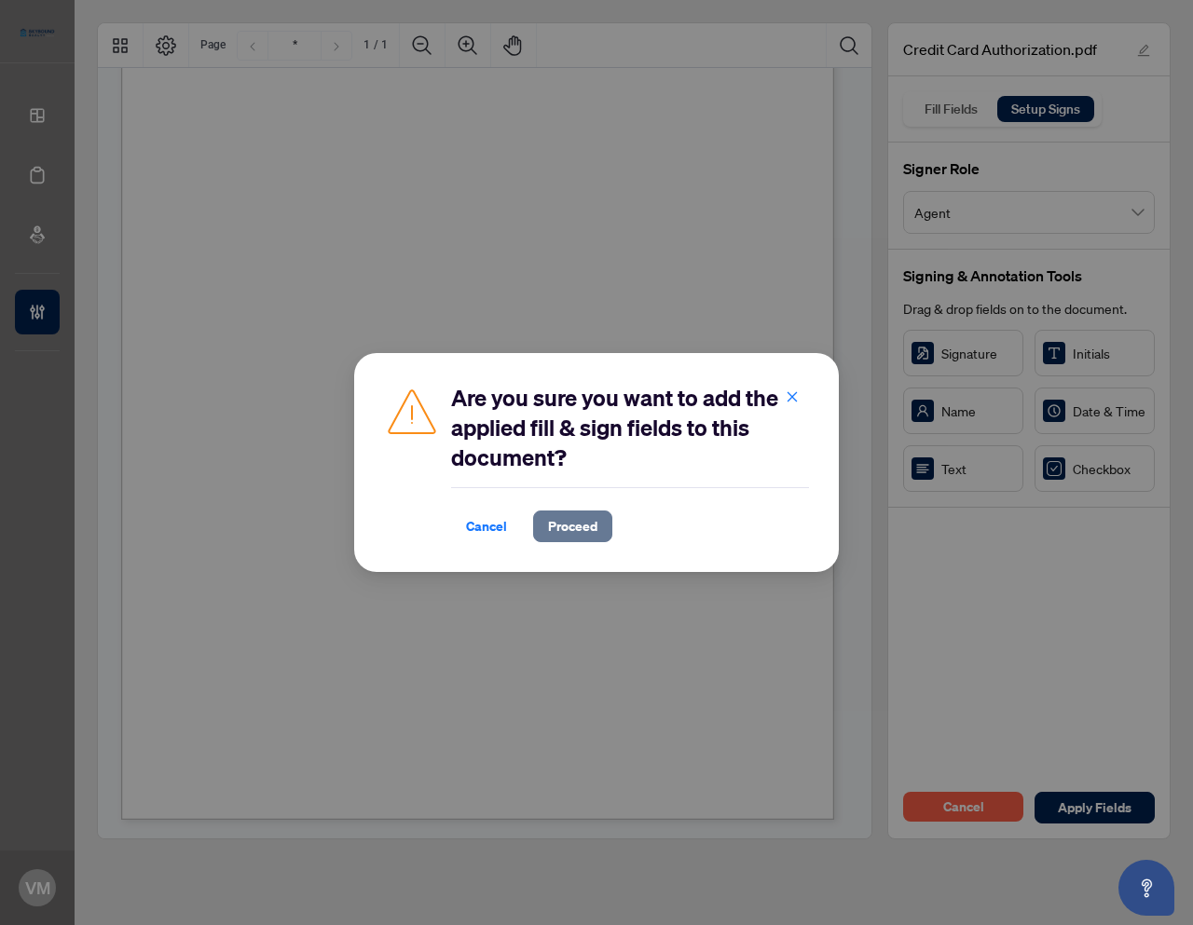
click at [590, 528] on span "Proceed" at bounding box center [572, 527] width 49 height 30
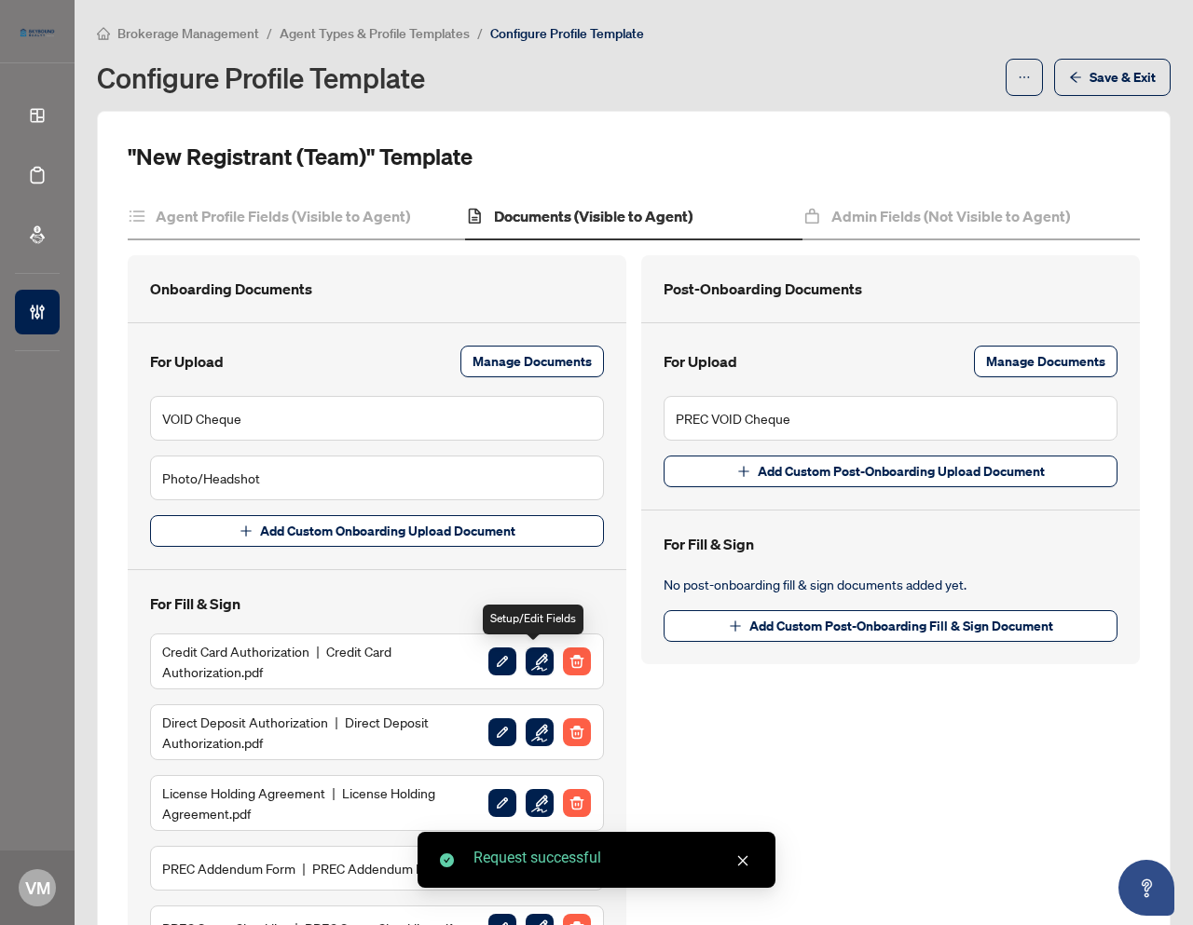
click at [530, 660] on img "button" at bounding box center [540, 662] width 28 height 28
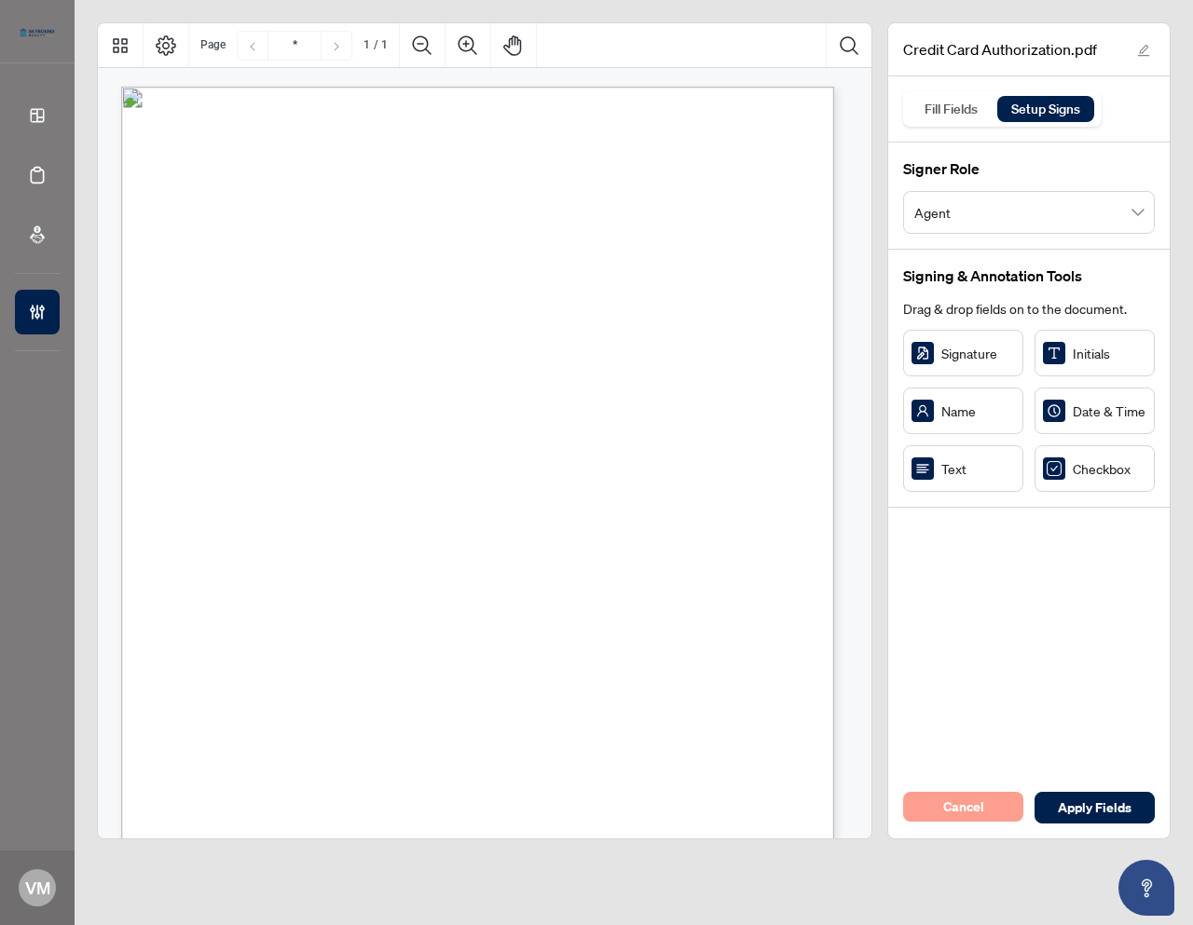
click at [953, 801] on span "Cancel" at bounding box center [963, 807] width 41 height 30
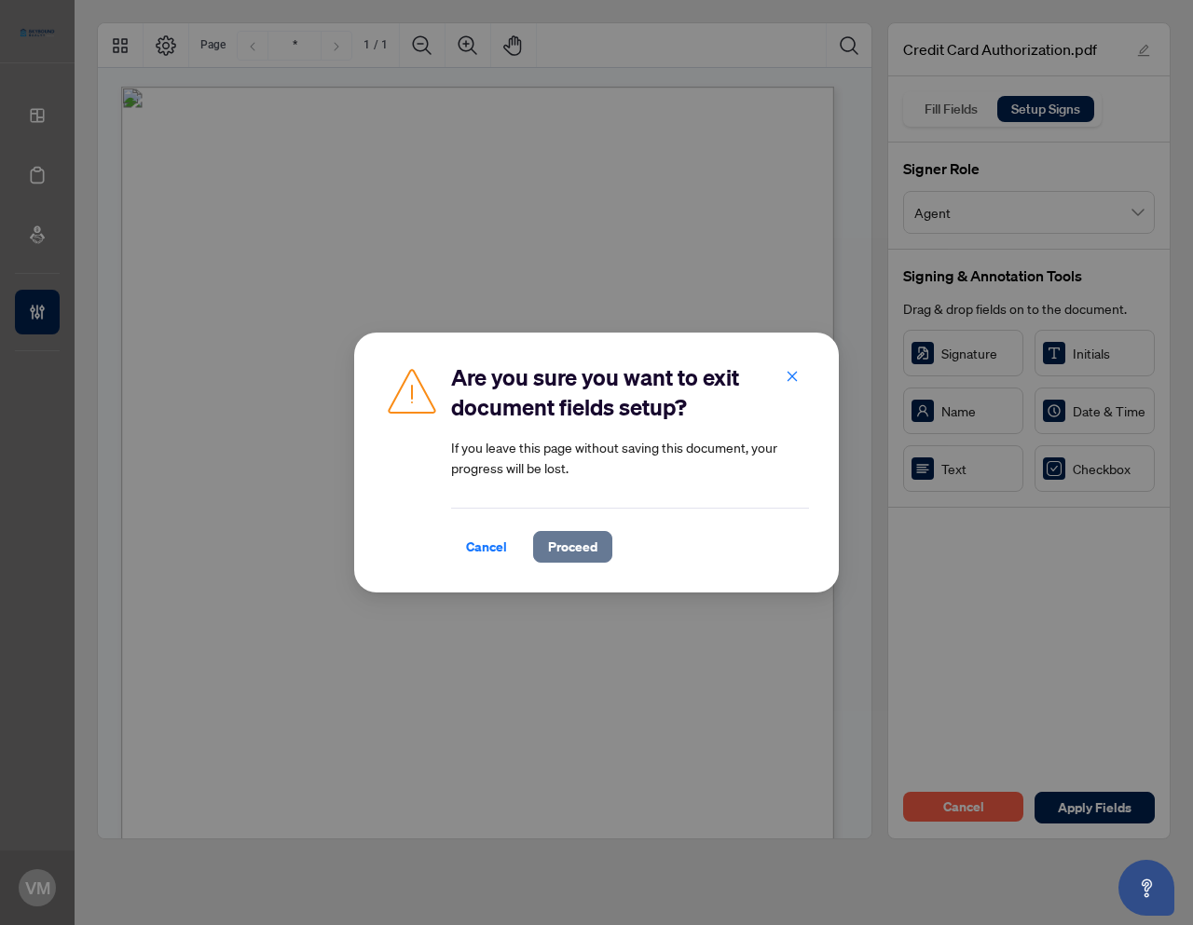
click at [579, 547] on span "Proceed" at bounding box center [572, 547] width 49 height 30
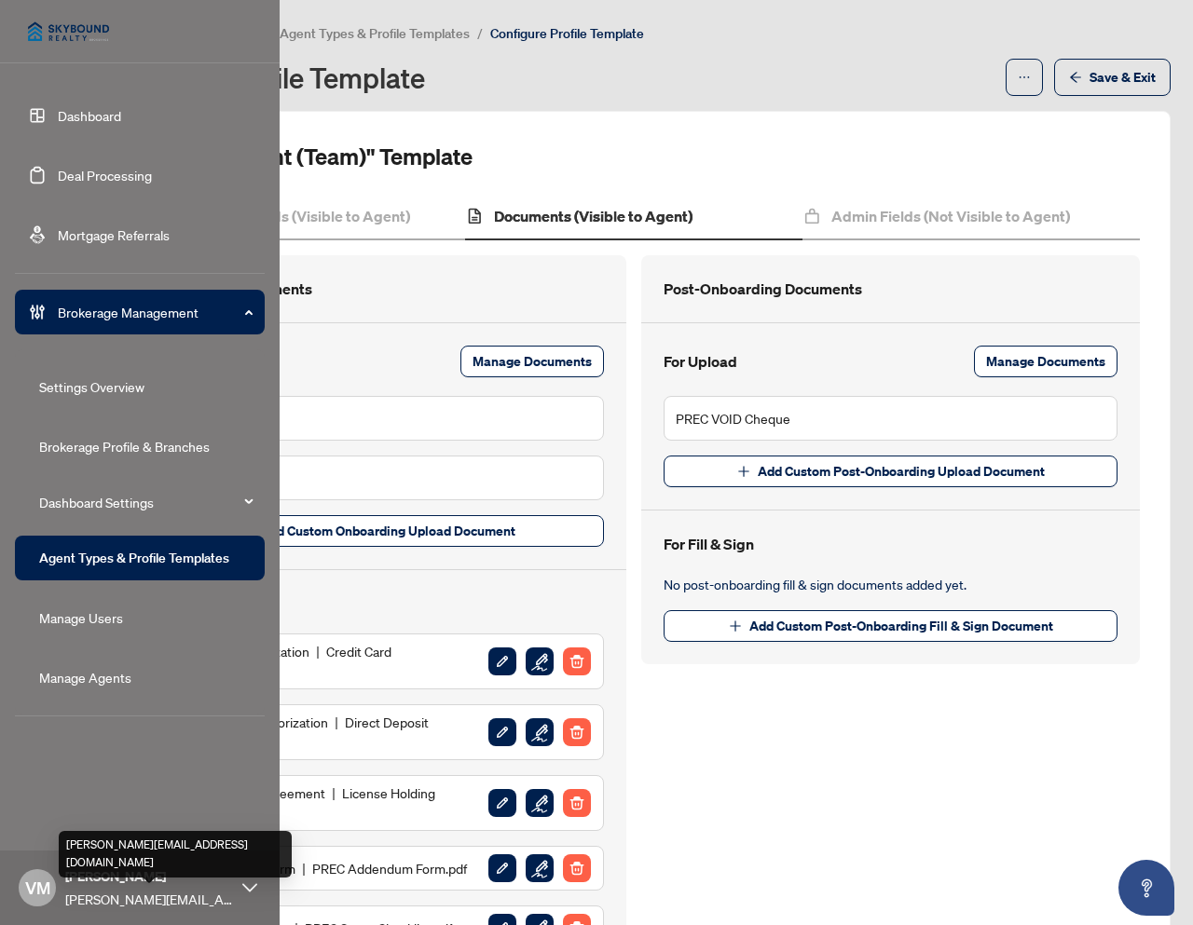
click at [102, 889] on span "[PERSON_NAME][EMAIL_ADDRESS][DOMAIN_NAME]" at bounding box center [149, 899] width 168 height 20
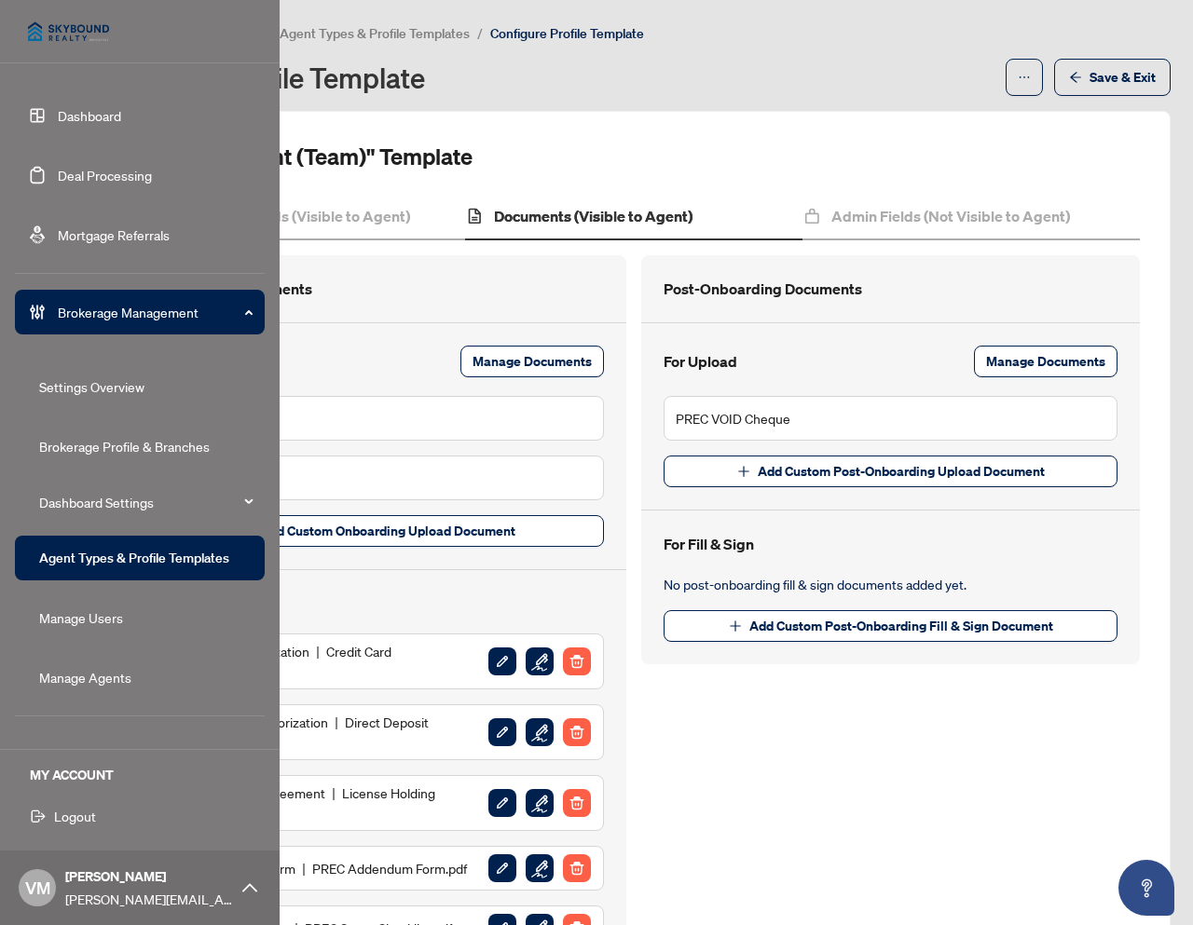
click at [76, 817] on span "Logout" at bounding box center [75, 816] width 42 height 30
